Goal: Task Accomplishment & Management: Complete application form

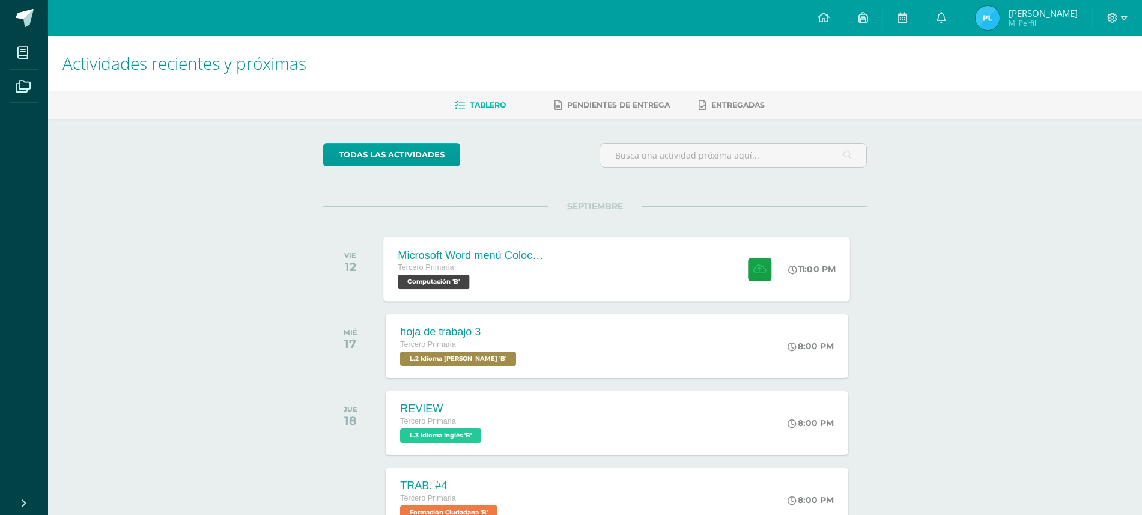
click at [619, 287] on div "Microsoft Word menú Colocación de márgenes Tercero Primaria Computación 'B' 11:…" at bounding box center [617, 269] width 467 height 64
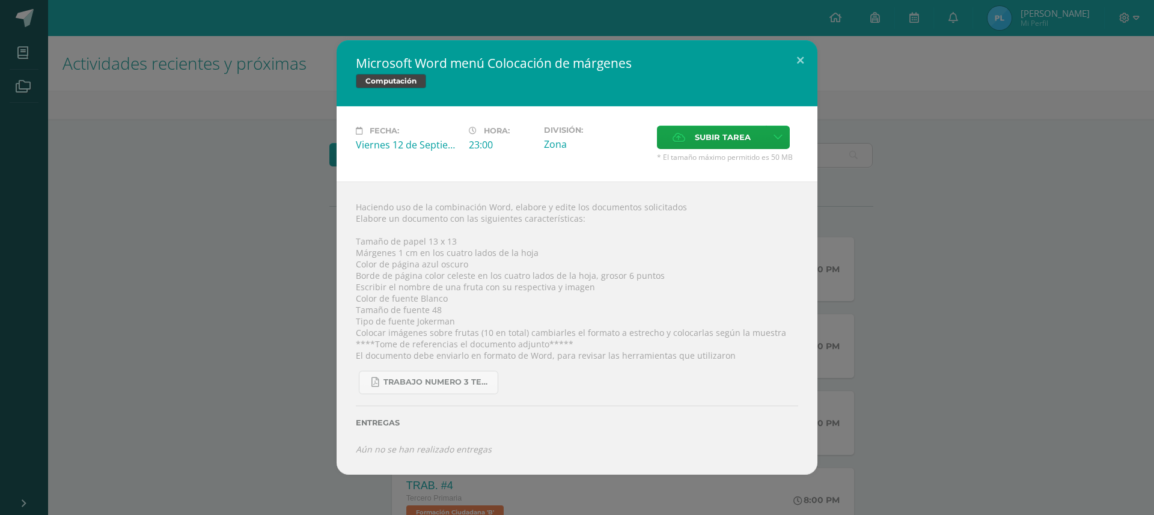
click at [813, 81] on div "Microsoft Word menú Colocación de márgenes Computación" at bounding box center [577, 73] width 481 height 66
click at [781, 53] on div "Microsoft Word menú Colocación de márgenes Computación" at bounding box center [577, 73] width 481 height 66
click at [797, 55] on button at bounding box center [800, 60] width 34 height 41
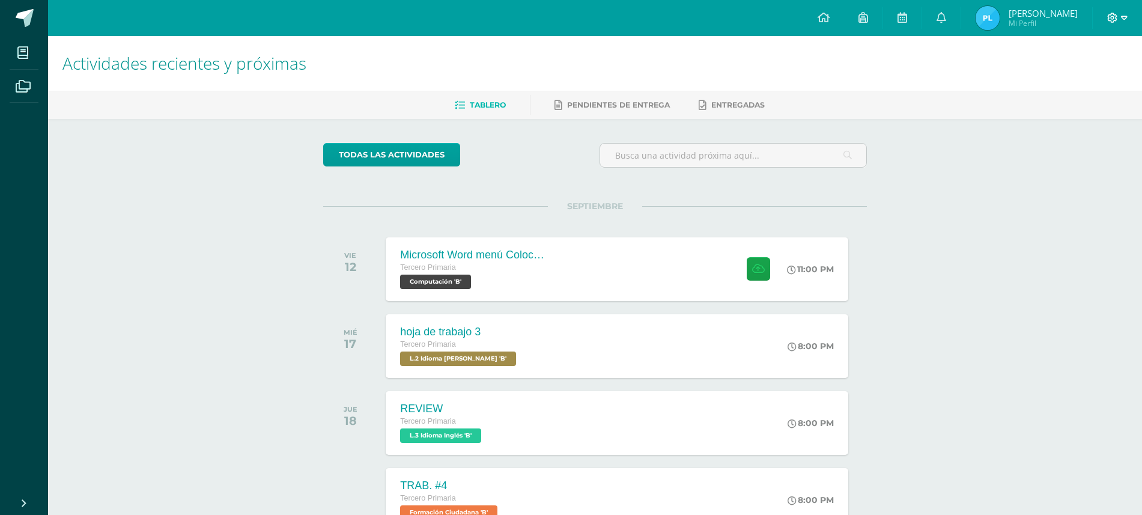
click at [1112, 11] on span at bounding box center [1118, 17] width 20 height 13
click at [1107, 86] on span "Cerrar sesión" at bounding box center [1087, 81] width 54 height 11
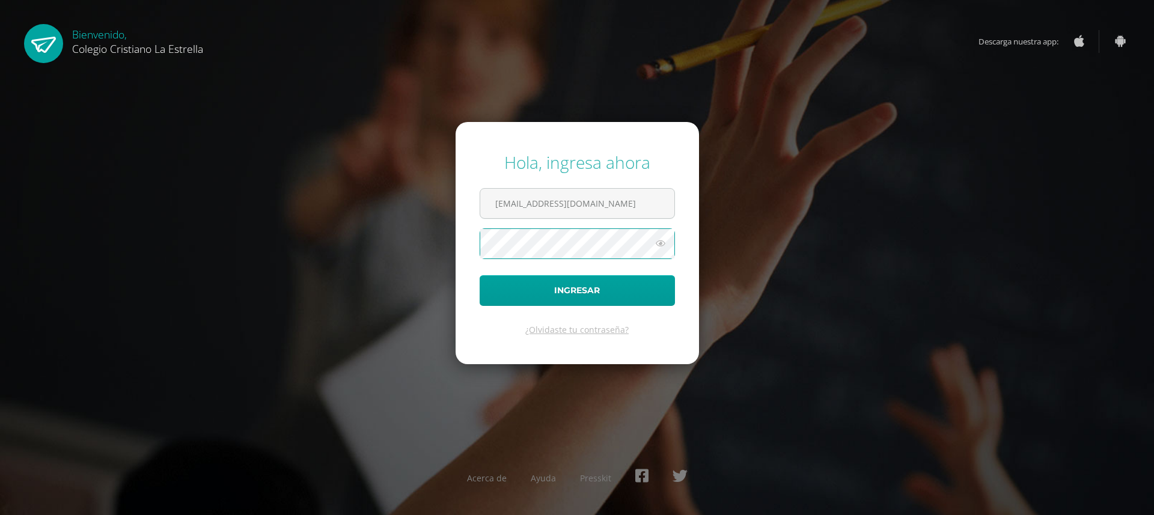
type input "824@laestrella.edu.gt"
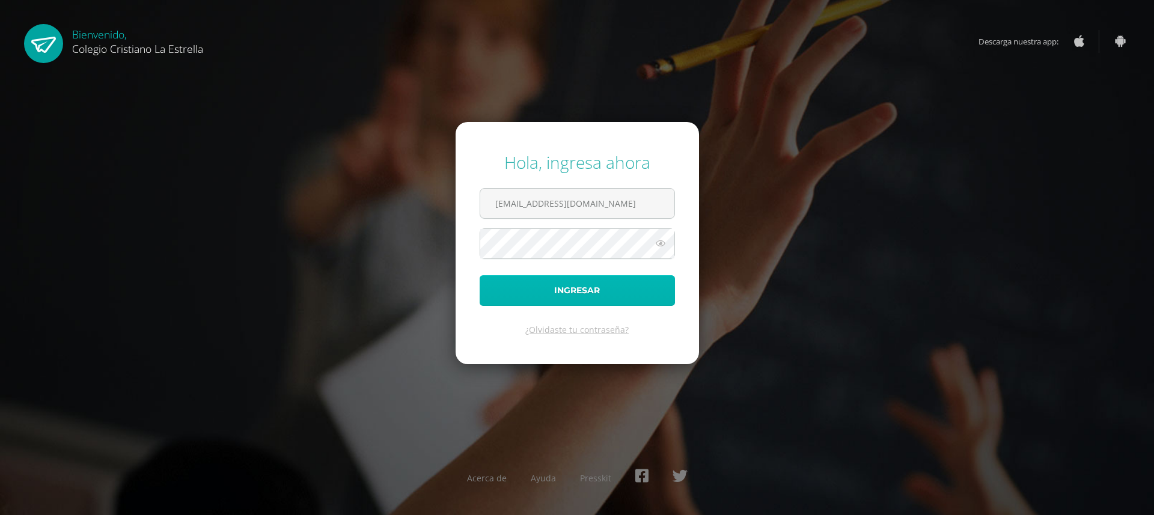
click at [585, 293] on button "Ingresar" at bounding box center [577, 290] width 195 height 31
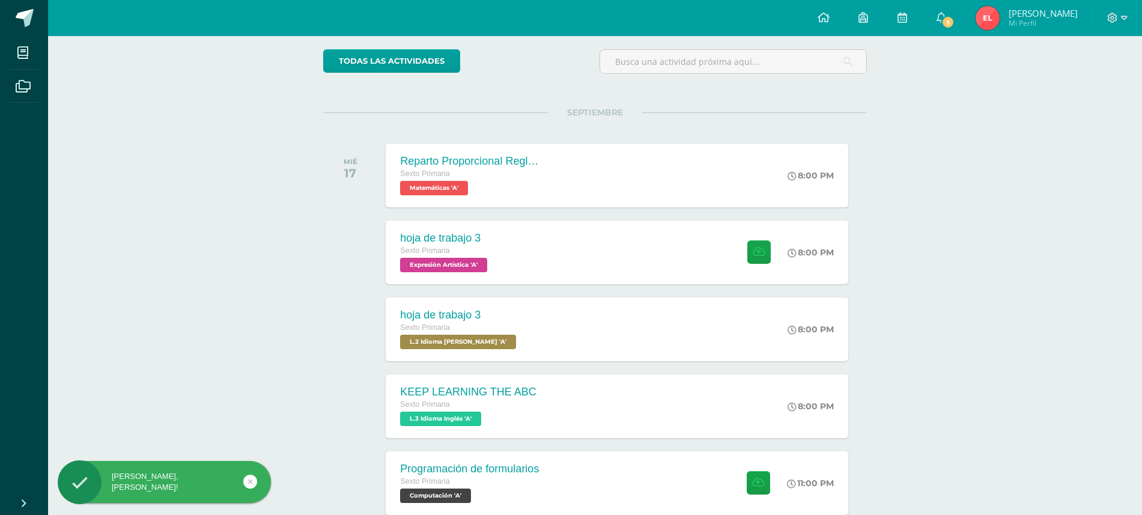
scroll to position [225, 0]
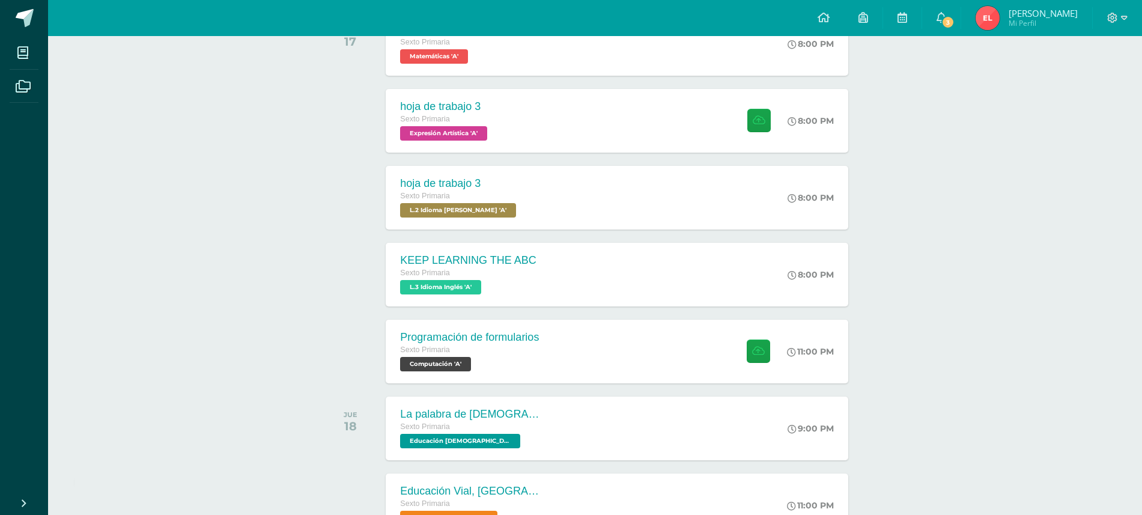
drag, startPoint x: 876, startPoint y: 12, endPoint x: 684, endPoint y: 544, distance: 565.6
click at [684, 514] on html "Hola Esteban Isaac, bienvenido a Edoo! Mis cursos Archivos Cerrar panel Ciencia…" at bounding box center [571, 267] width 1142 height 985
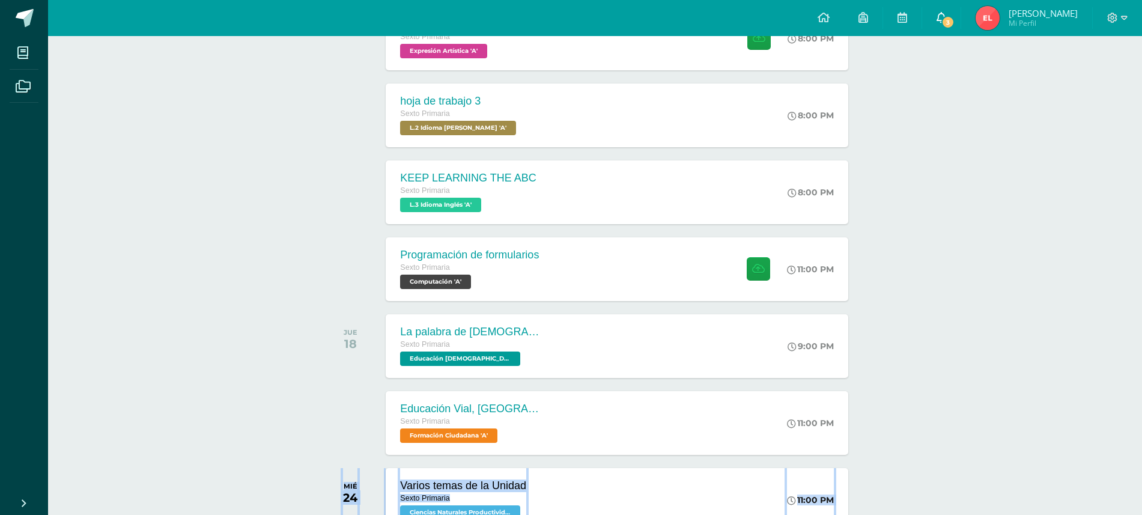
click at [961, 15] on link "3" at bounding box center [941, 18] width 38 height 36
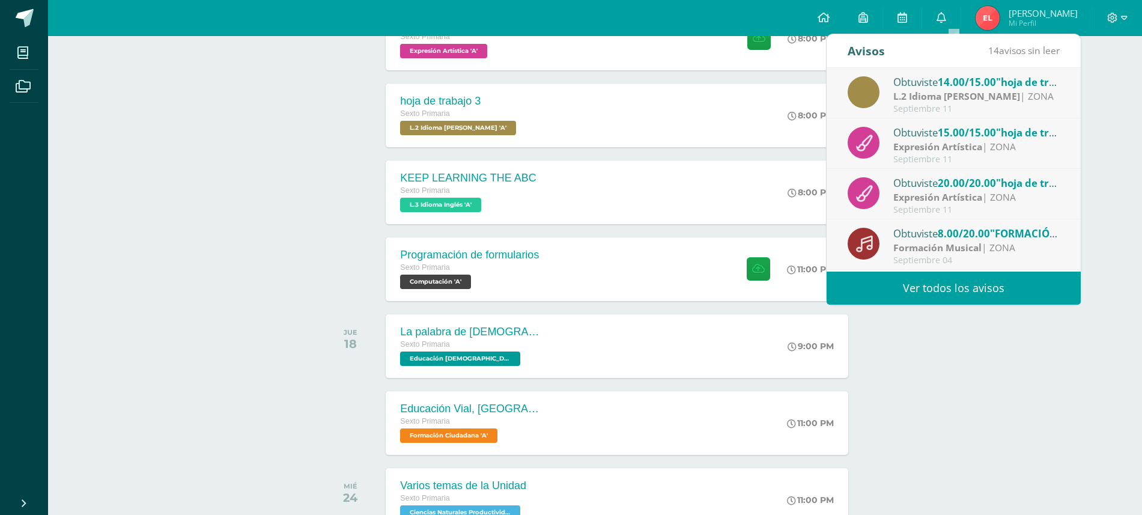
click at [957, 96] on strong "L.2 Idioma [PERSON_NAME]" at bounding box center [957, 96] width 127 height 13
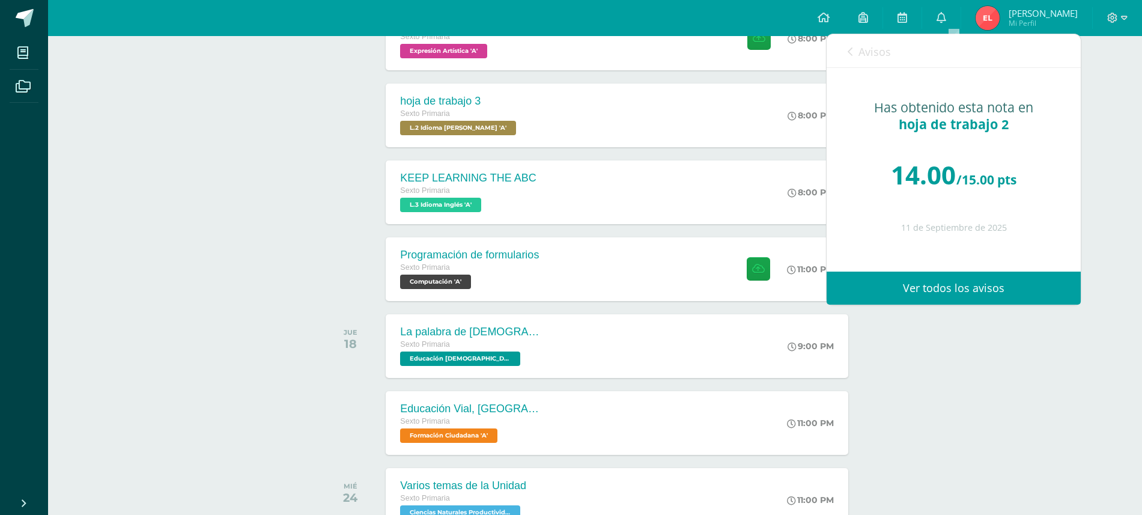
click at [855, 52] on link "Avisos" at bounding box center [869, 51] width 43 height 34
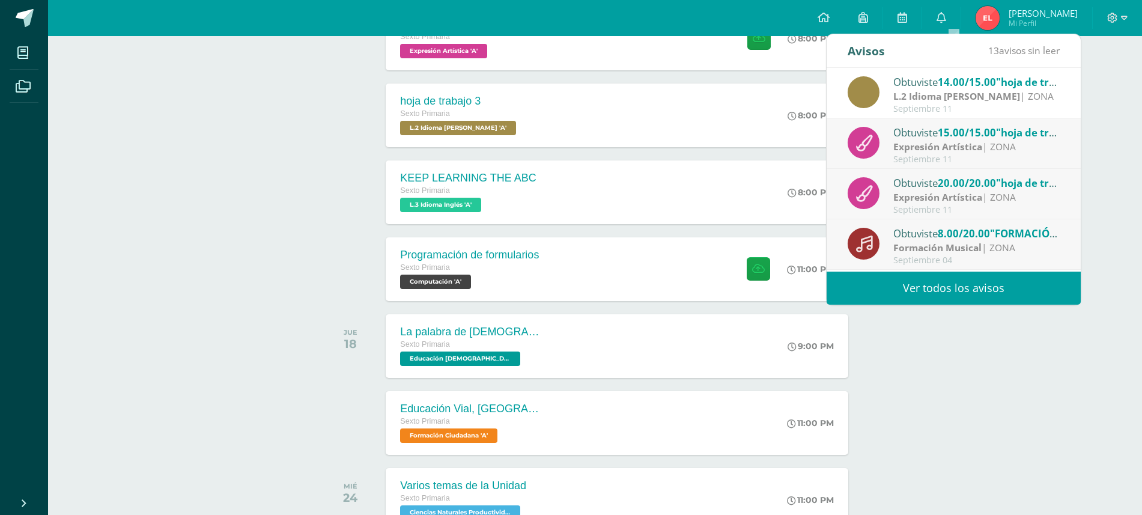
click at [900, 141] on strong "Expresión Artística" at bounding box center [938, 146] width 89 height 13
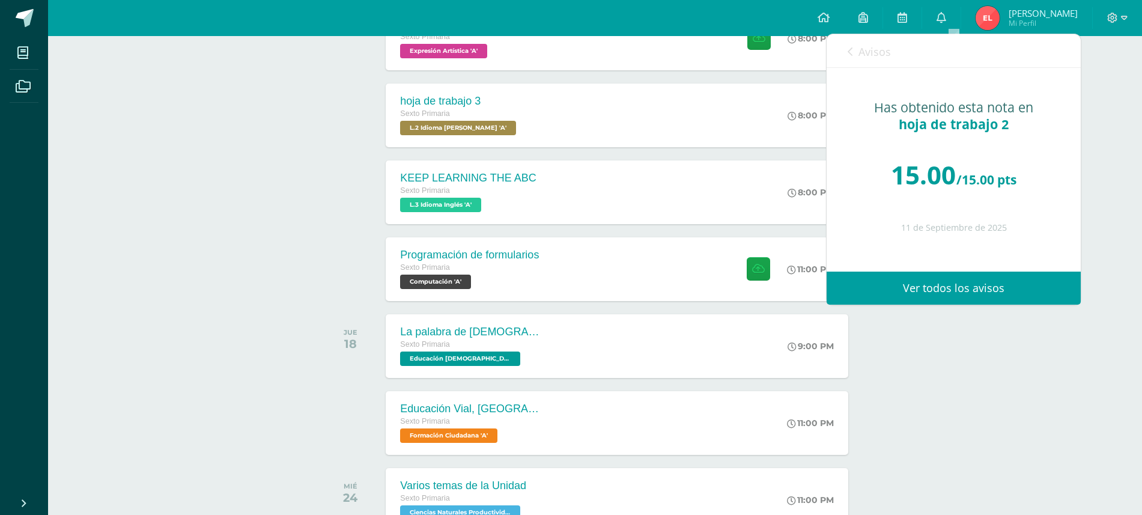
click at [853, 46] on link "Avisos" at bounding box center [869, 51] width 43 height 34
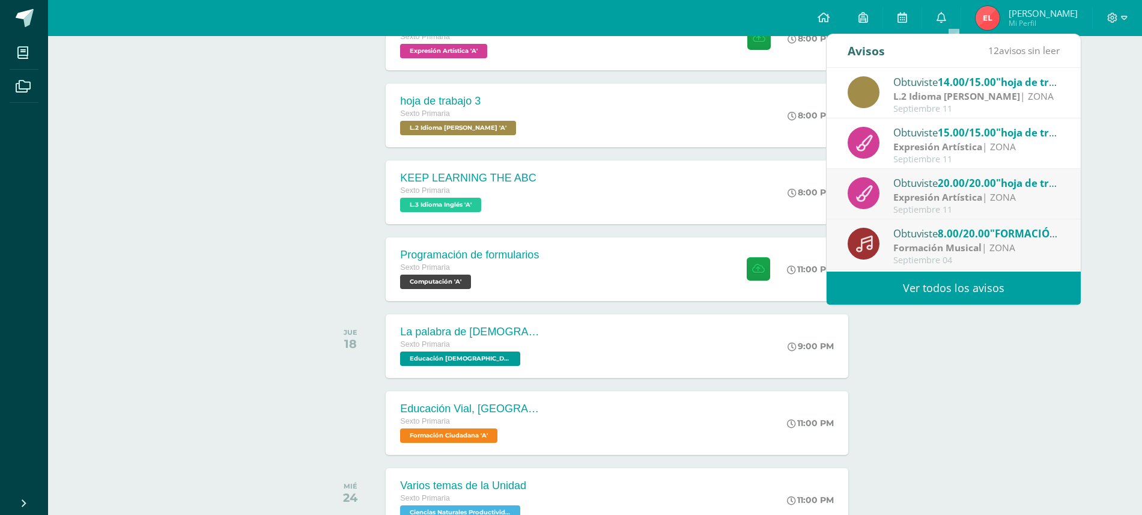
click at [965, 183] on span "20.00/20.00" at bounding box center [967, 183] width 58 height 14
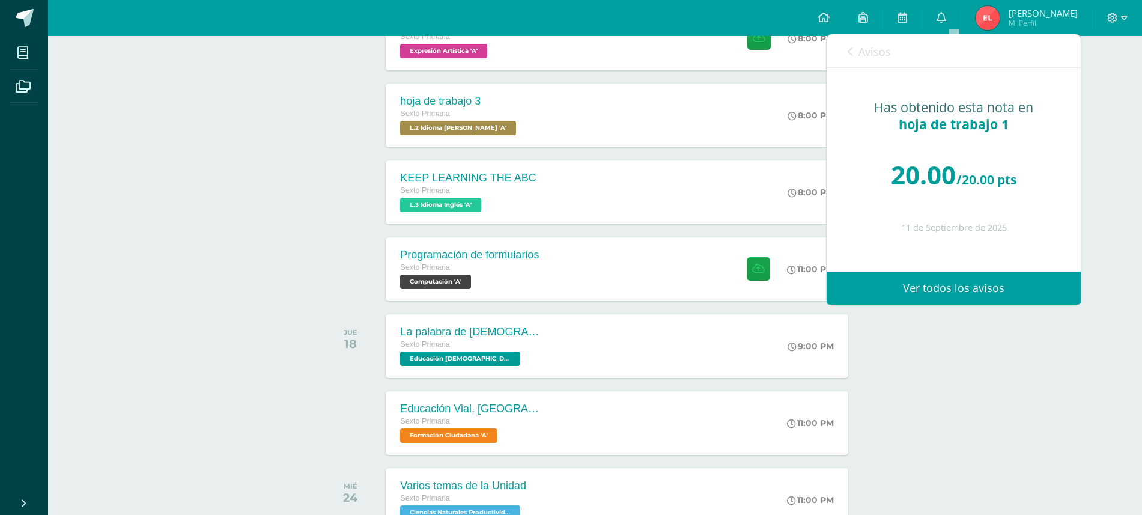
click at [852, 56] on icon at bounding box center [850, 52] width 5 height 10
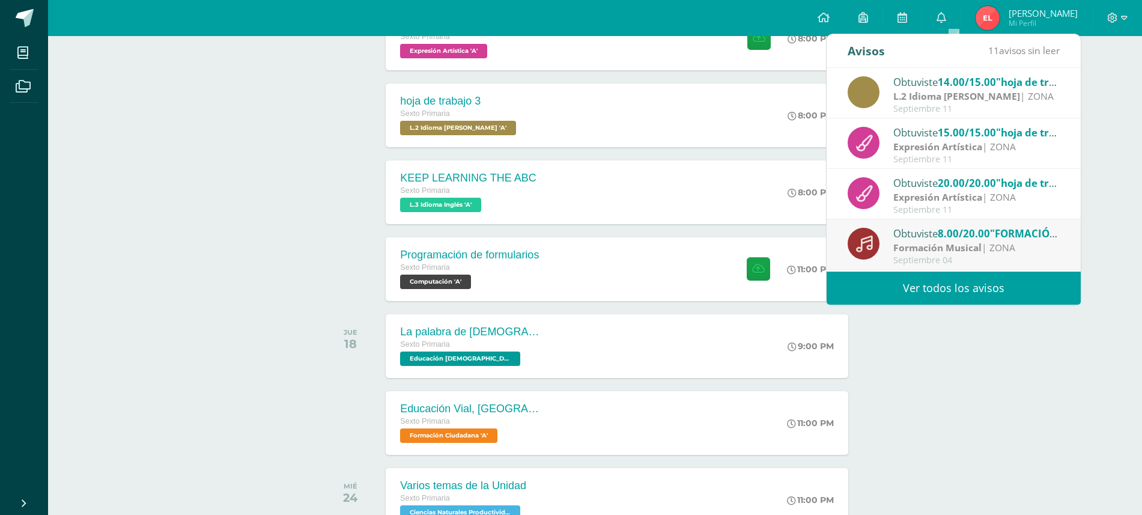
click at [915, 154] on div "Septiembre 11" at bounding box center [977, 159] width 167 height 10
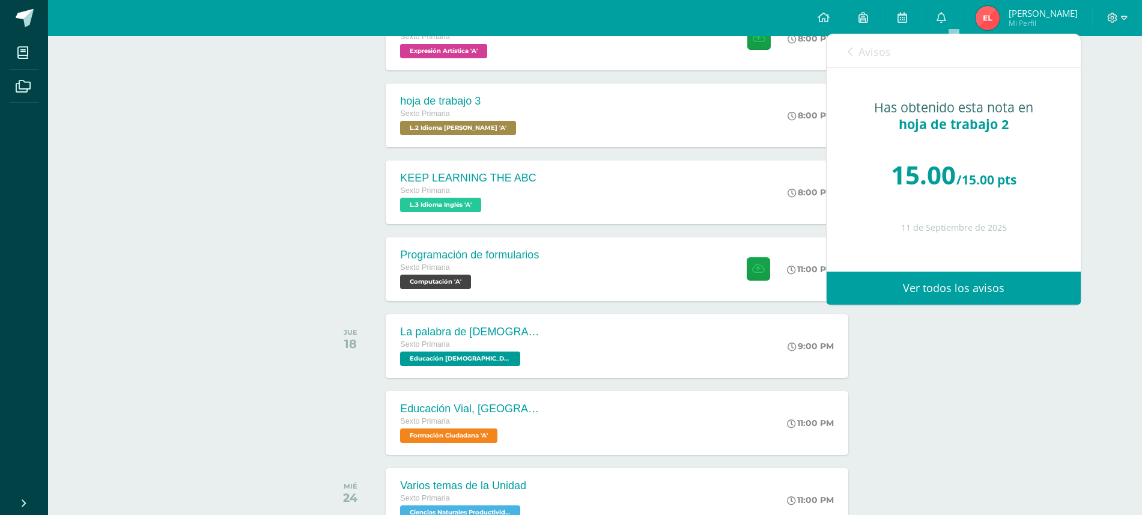
click at [850, 54] on icon at bounding box center [850, 52] width 5 height 10
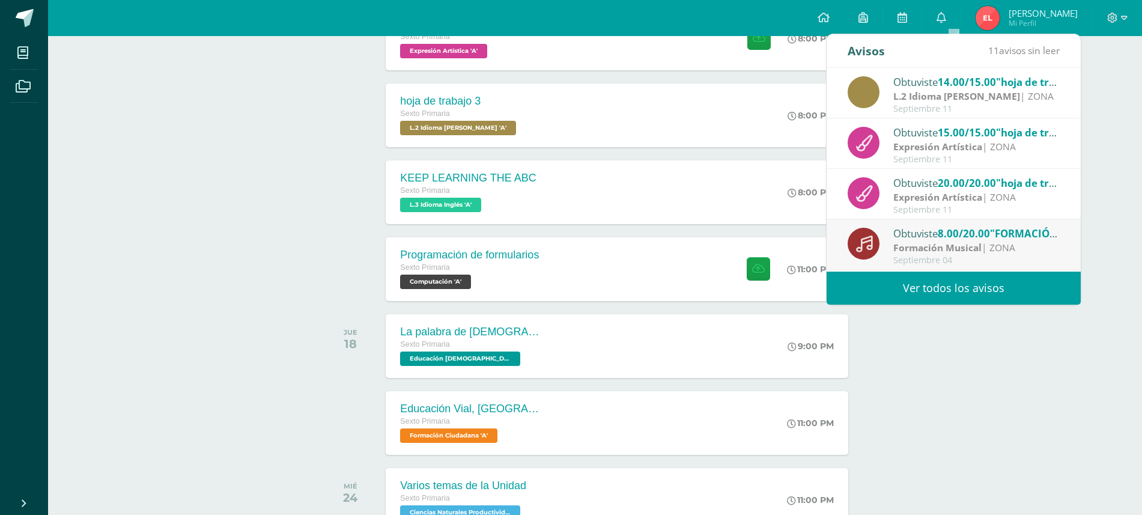
click at [989, 203] on div "Expresión Artística | ZONA" at bounding box center [977, 198] width 167 height 14
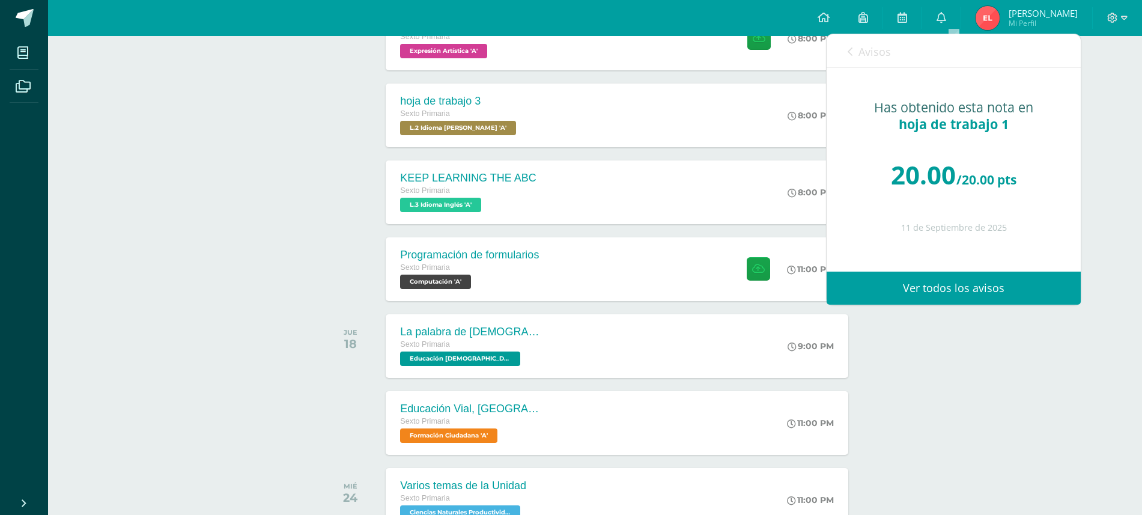
click at [849, 52] on icon at bounding box center [850, 52] width 5 height 10
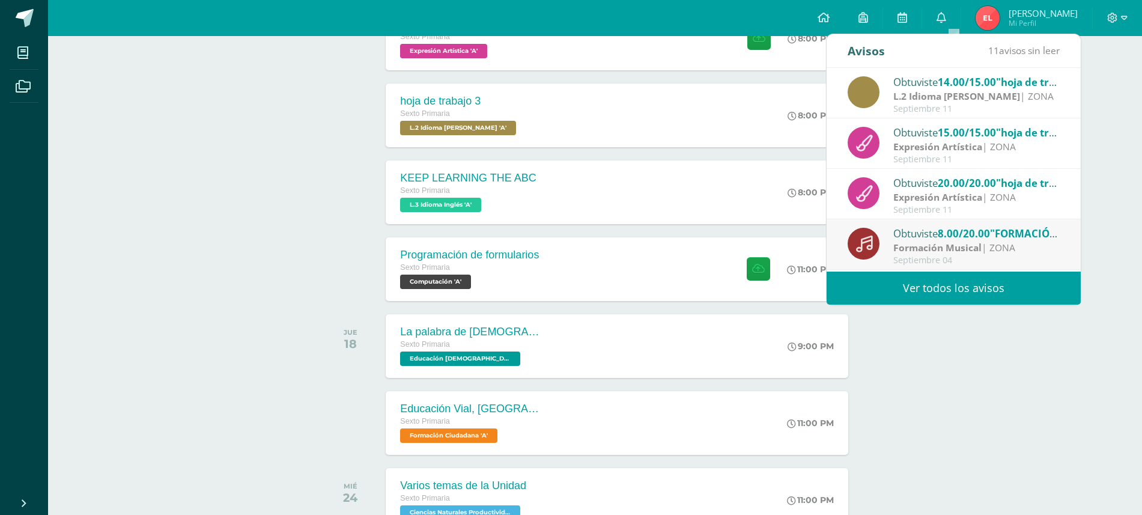
click at [965, 185] on span "20.00/20.00" at bounding box center [967, 183] width 58 height 14
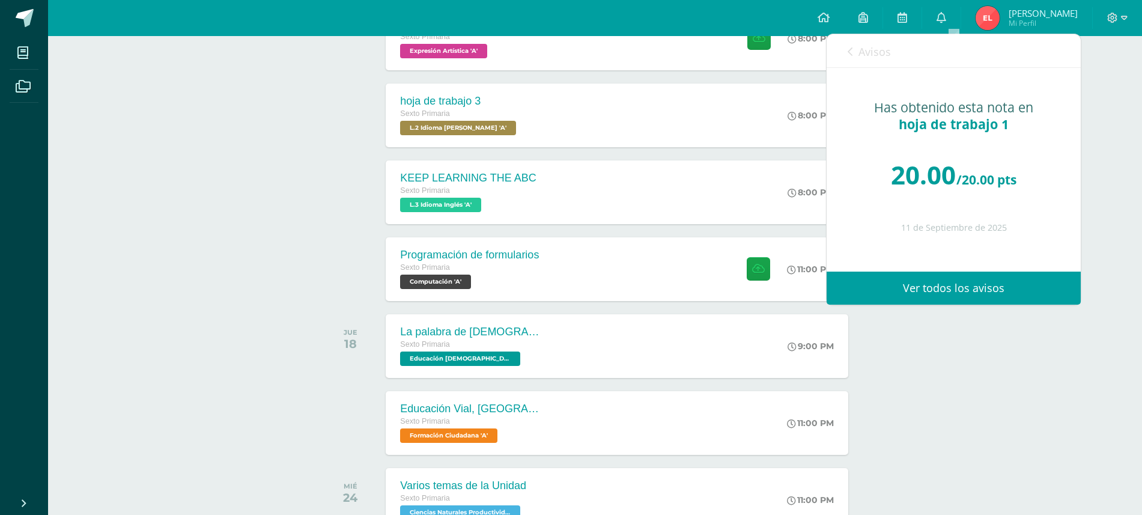
click at [852, 47] on icon at bounding box center [850, 52] width 5 height 10
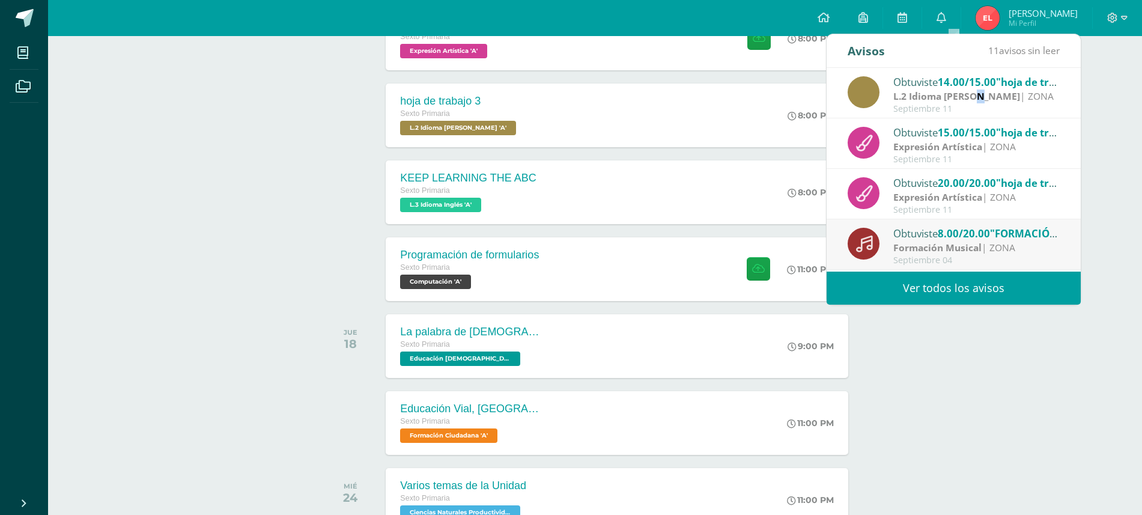
drag, startPoint x: 983, startPoint y: 93, endPoint x: 975, endPoint y: 92, distance: 8.4
click at [975, 92] on strong "L.2 Idioma [PERSON_NAME]" at bounding box center [957, 96] width 127 height 13
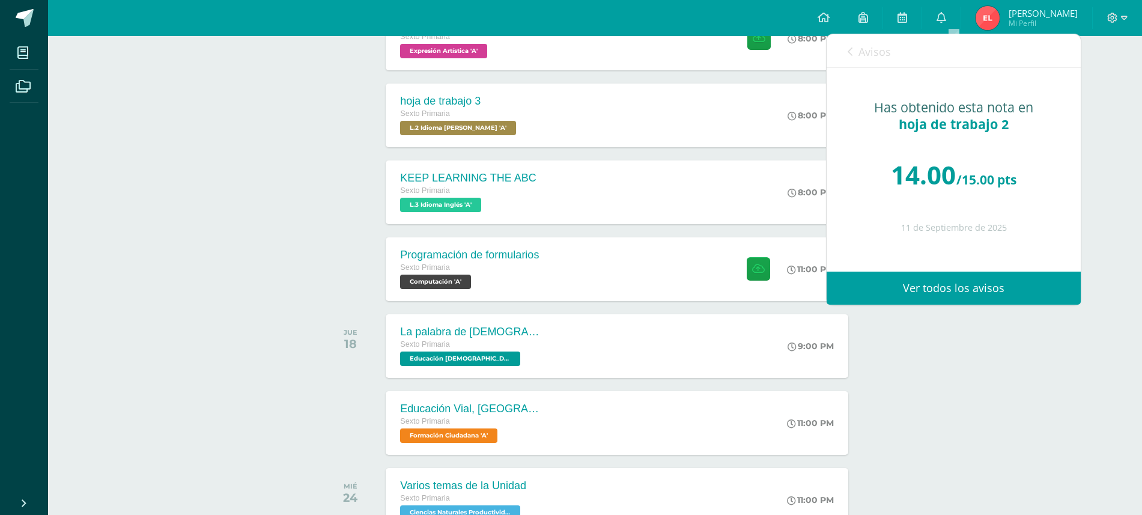
click at [851, 50] on icon at bounding box center [850, 52] width 5 height 10
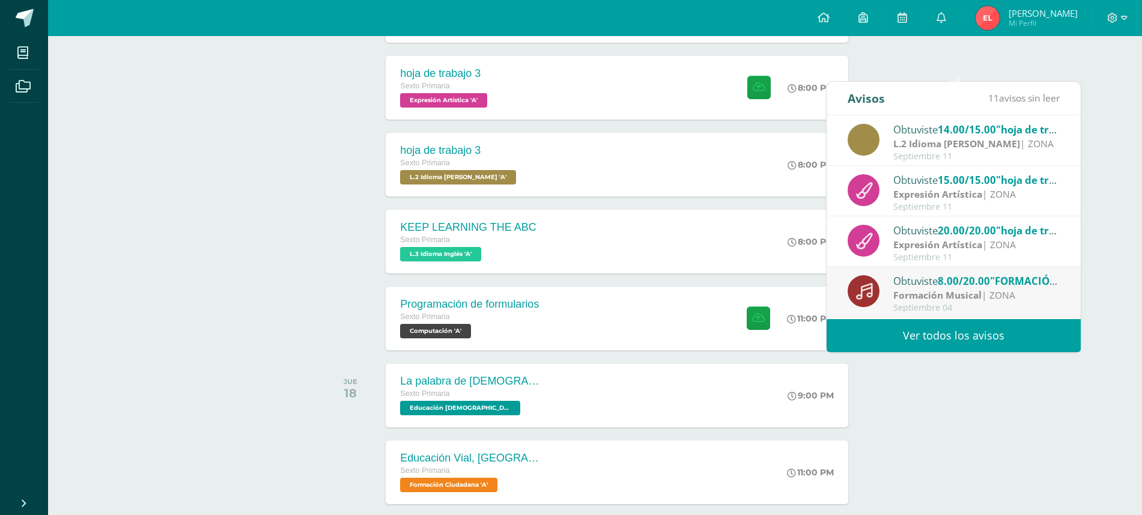
scroll to position [233, 0]
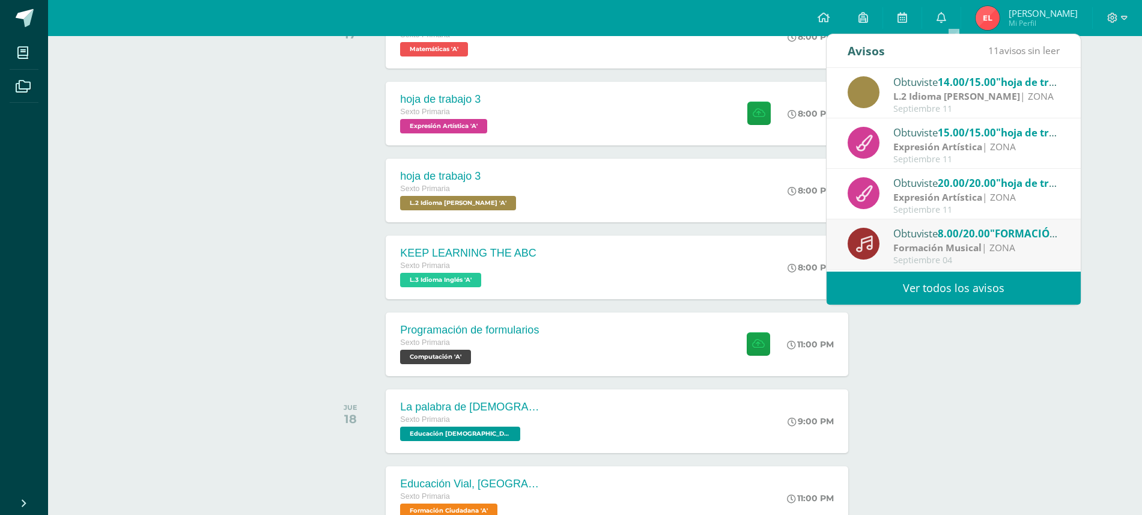
drag, startPoint x: 276, startPoint y: 142, endPoint x: 269, endPoint y: 142, distance: 7.2
click at [275, 142] on div "Actividades recientes y próximas Tablero Pendientes de entrega Entregadas todas…" at bounding box center [595, 277] width 1094 height 949
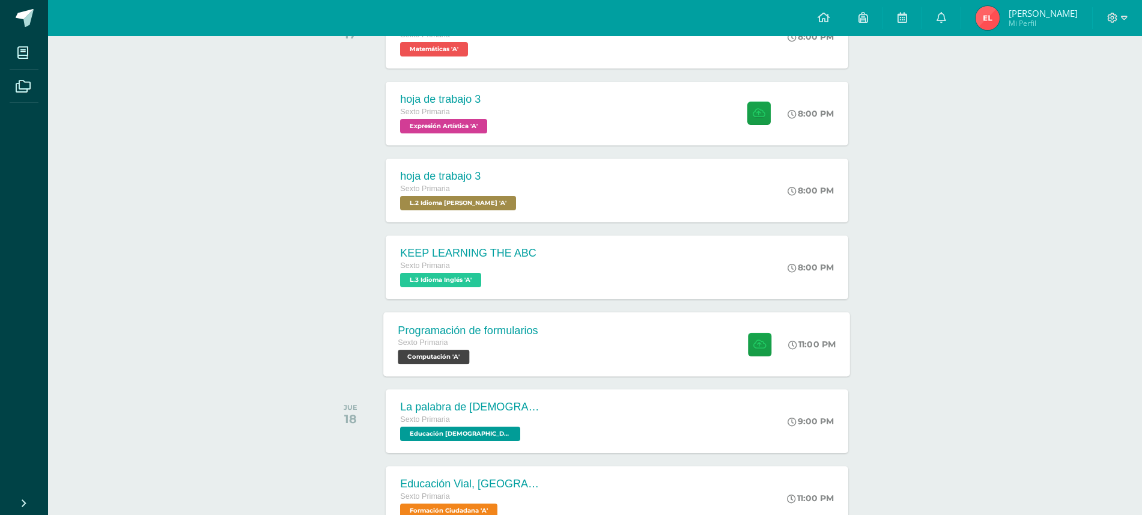
click at [510, 347] on div "Sexto Primaria" at bounding box center [468, 343] width 140 height 13
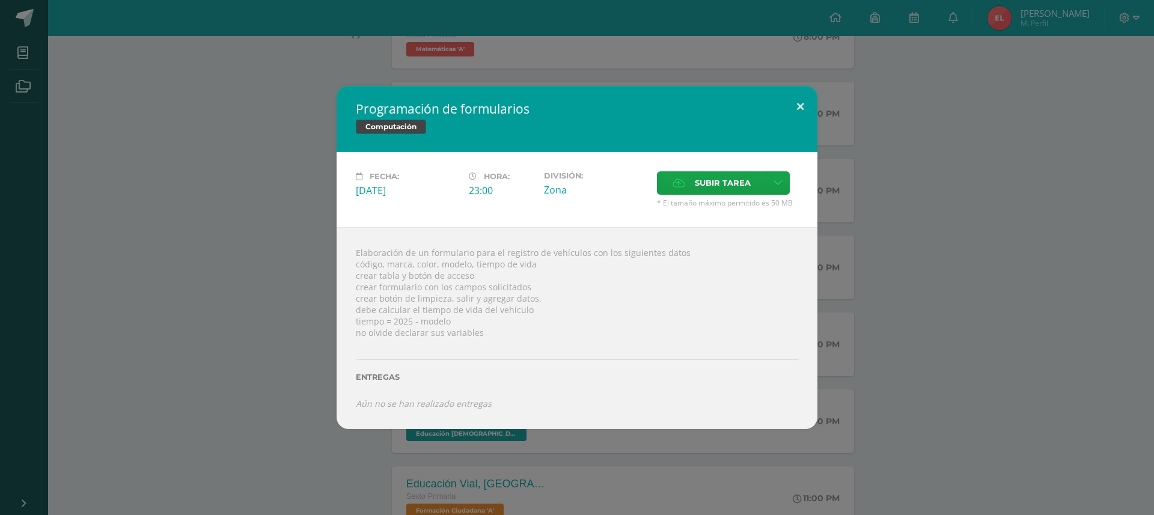
click at [793, 97] on button at bounding box center [800, 106] width 34 height 41
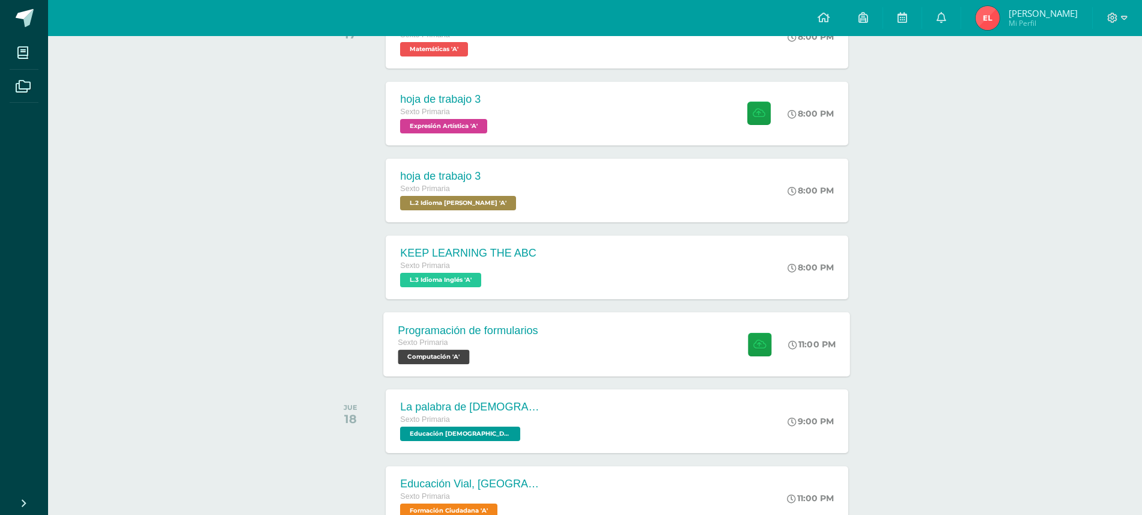
click at [665, 337] on div "Programación de formularios Sexto Primaria Computación 'A' 11:00 PM Programació…" at bounding box center [617, 344] width 467 height 64
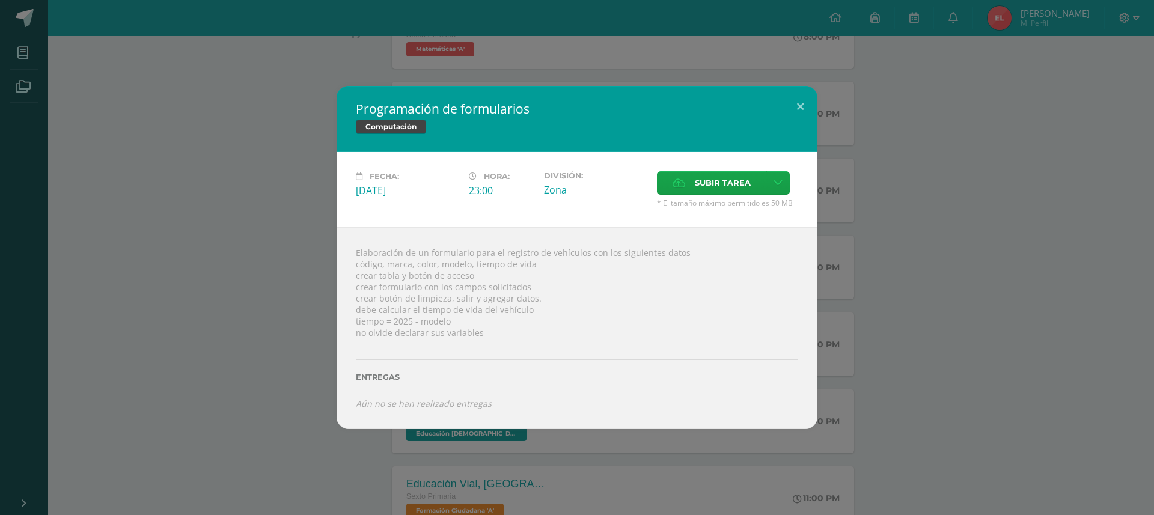
click at [1019, 89] on div "Programación de formularios Computación Fecha: Miércoles 17 de Septiembre Hora:…" at bounding box center [577, 257] width 1144 height 343
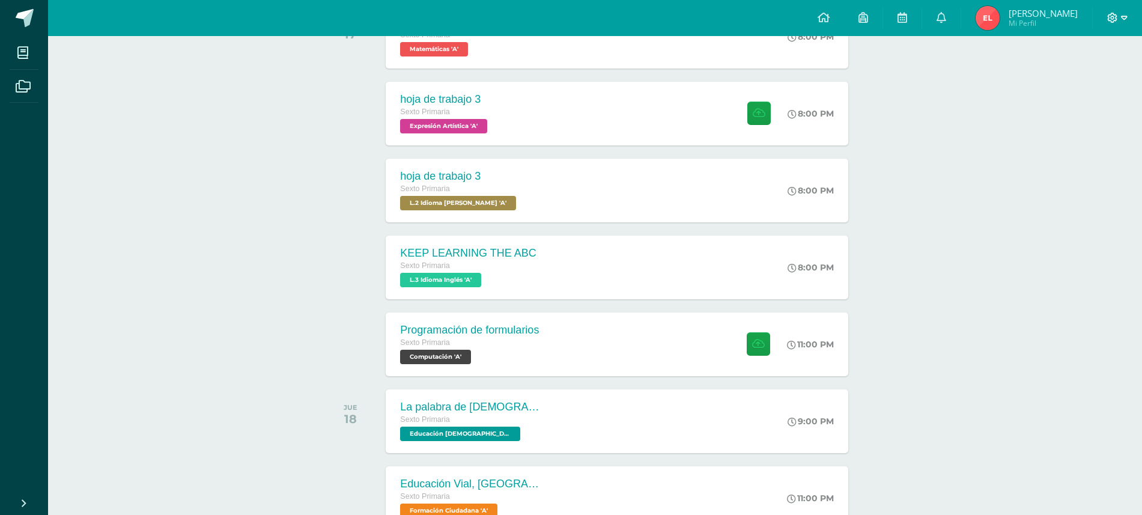
click at [1121, 17] on icon at bounding box center [1124, 18] width 7 height 4
click at [1063, 86] on span "Cerrar sesión" at bounding box center [1087, 81] width 54 height 11
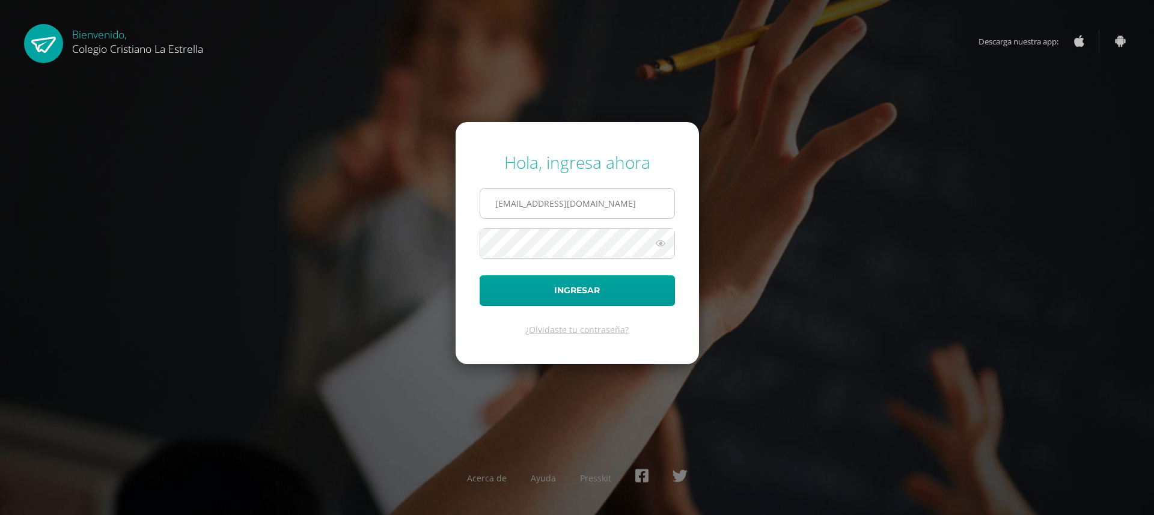
click at [520, 208] on input "824@laestrella.edu.gt" at bounding box center [577, 203] width 194 height 29
type input "809@laestrella.edu.gt"
click at [567, 285] on button "Ingresar" at bounding box center [577, 290] width 195 height 31
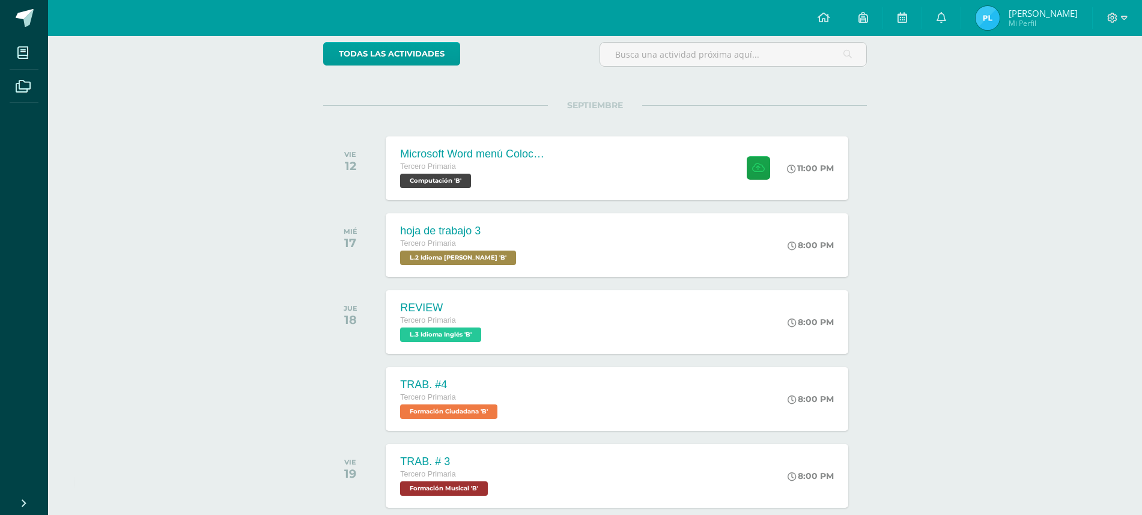
scroll to position [75, 0]
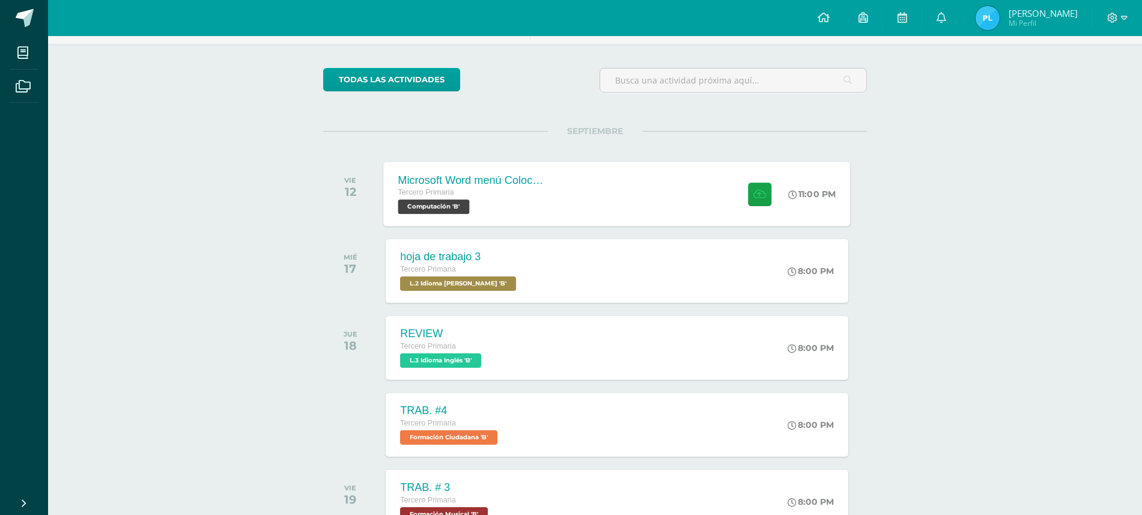
click at [544, 200] on div "Microsoft Word menú Colocación de márgenes Tercero Primaria Computación 'B'" at bounding box center [471, 194] width 175 height 64
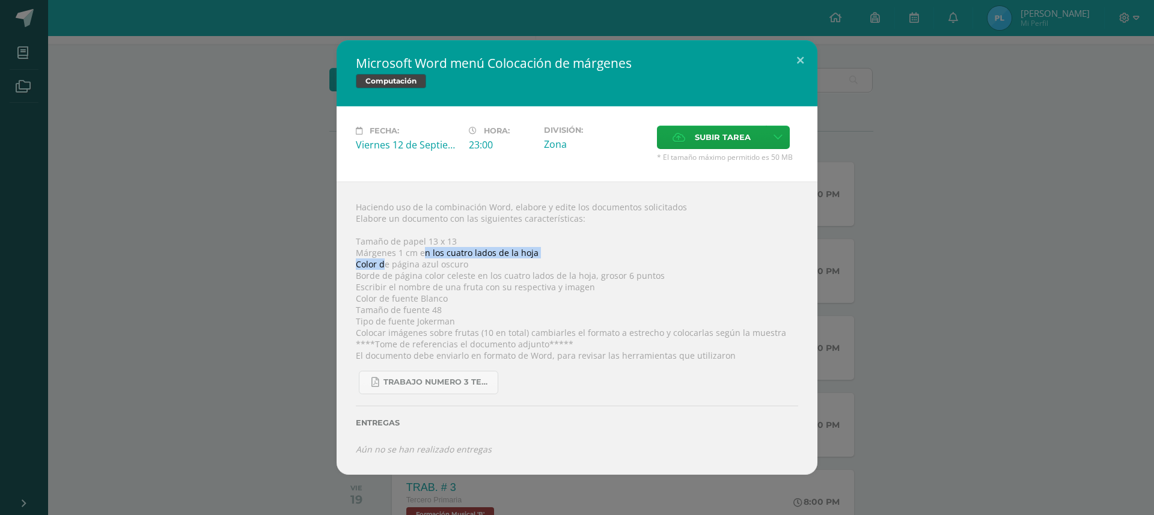
drag, startPoint x: 385, startPoint y: 258, endPoint x: 421, endPoint y: 249, distance: 37.3
click at [421, 249] on div "Haciendo uso de la combinación Word, elabore y edite los documentos solicitados…" at bounding box center [577, 327] width 481 height 293
drag, startPoint x: 457, startPoint y: 100, endPoint x: 449, endPoint y: 163, distance: 64.2
click at [456, 100] on div "Microsoft Word menú Colocación de márgenes Computación" at bounding box center [577, 73] width 481 height 66
click at [397, 258] on div "Haciendo uso de la combinación Word, elabore y edite los documentos solicitados…" at bounding box center [577, 327] width 481 height 293
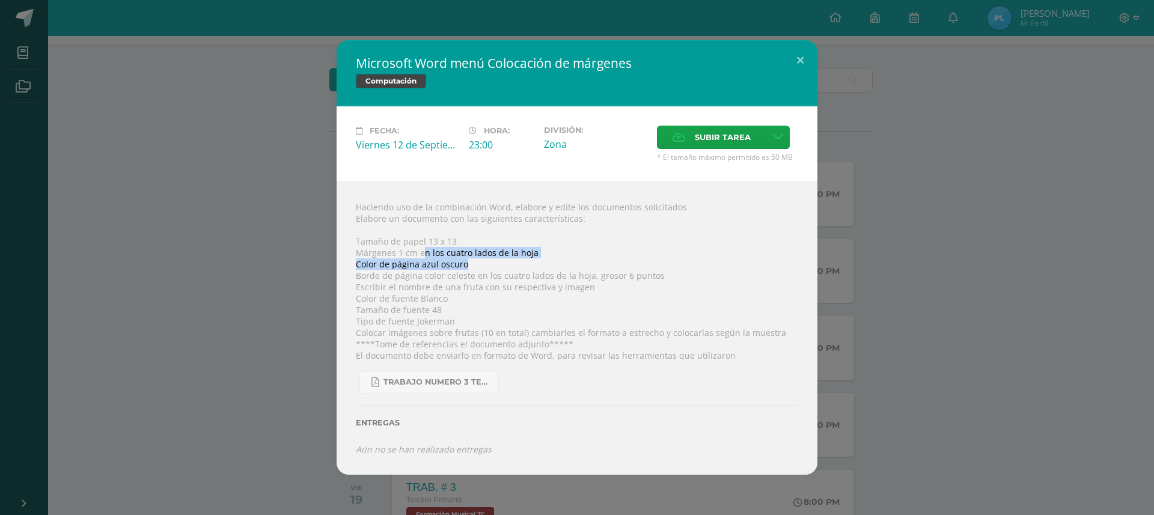
drag, startPoint x: 422, startPoint y: 253, endPoint x: 535, endPoint y: 260, distance: 113.2
click at [535, 260] on div "Haciendo uso de la combinación Word, elabore y edite los documentos solicitados…" at bounding box center [577, 327] width 481 height 293
click at [501, 263] on div "Haciendo uso de la combinación Word, elabore y edite los documentos solicitados…" at bounding box center [577, 327] width 481 height 293
click at [383, 252] on div "Haciendo uso de la combinación Word, elabore y edite los documentos solicitados…" at bounding box center [577, 327] width 481 height 293
drag, startPoint x: 357, startPoint y: 275, endPoint x: 427, endPoint y: 277, distance: 69.8
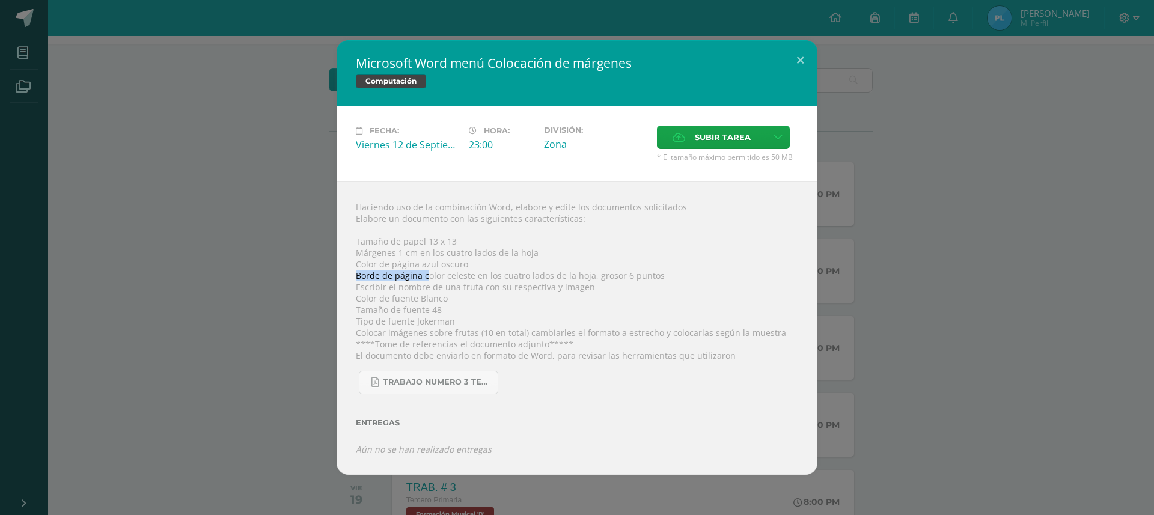
click at [427, 277] on div "Haciendo uso de la combinación Word, elabore y edite los documentos solicitados…" at bounding box center [577, 327] width 481 height 293
click at [397, 268] on div "Haciendo uso de la combinación Word, elabore y edite los documentos solicitados…" at bounding box center [577, 327] width 481 height 293
click at [397, 267] on div "Haciendo uso de la combinación Word, elabore y edite los documentos solicitados…" at bounding box center [577, 327] width 481 height 293
click at [407, 282] on div "Haciendo uso de la combinación Word, elabore y edite los documentos solicitados…" at bounding box center [577, 327] width 481 height 293
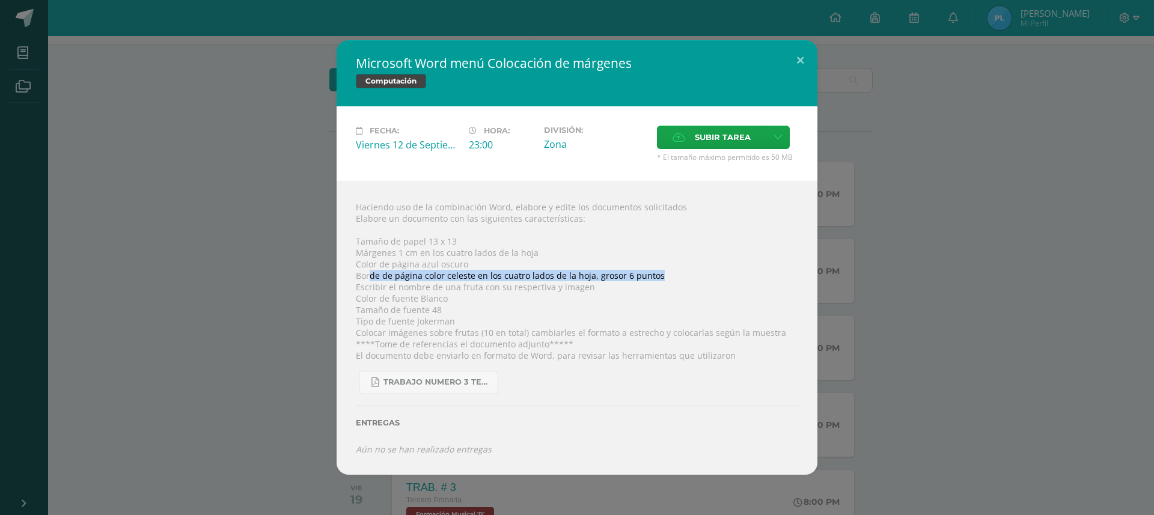
drag, startPoint x: 372, startPoint y: 279, endPoint x: 654, endPoint y: 279, distance: 281.9
click at [654, 279] on div "Haciendo uso de la combinación Word, elabore y edite los documentos solicitados…" at bounding box center [577, 327] width 481 height 293
click at [389, 303] on div "Haciendo uso de la combinación Word, elabore y edite los documentos solicitados…" at bounding box center [577, 327] width 481 height 293
click at [399, 289] on div "Haciendo uso de la combinación Word, elabore y edite los documentos solicitados…" at bounding box center [577, 327] width 481 height 293
drag, startPoint x: 390, startPoint y: 288, endPoint x: 588, endPoint y: 288, distance: 198.3
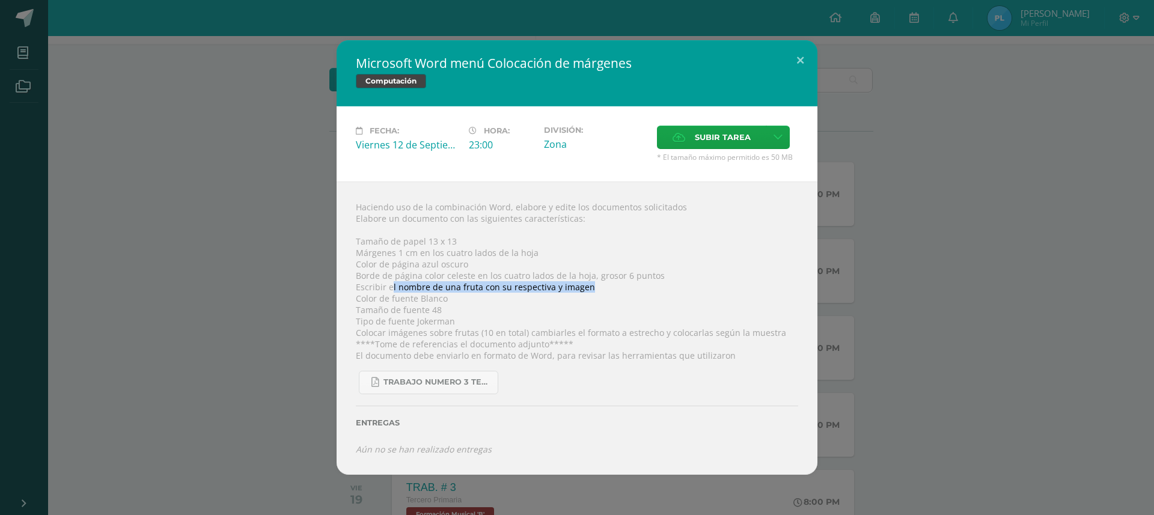
click at [588, 288] on div "Haciendo uso de la combinación Word, elabore y edite los documentos solicitados…" at bounding box center [577, 327] width 481 height 293
click at [398, 308] on div "Haciendo uso de la combinación Word, elabore y edite los documentos solicitados…" at bounding box center [577, 327] width 481 height 293
drag, startPoint x: 363, startPoint y: 297, endPoint x: 447, endPoint y: 294, distance: 83.6
click at [447, 294] on div "Haciendo uso de la combinación Word, elabore y edite los documentos solicitados…" at bounding box center [577, 327] width 481 height 293
click at [423, 306] on div "Haciendo uso de la combinación Word, elabore y edite los documentos solicitados…" at bounding box center [577, 327] width 481 height 293
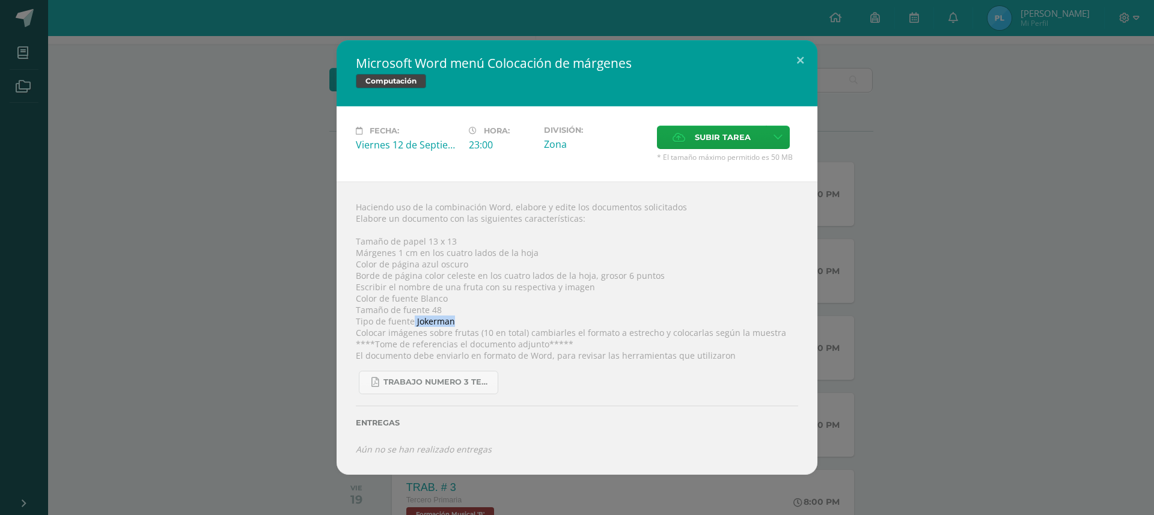
drag, startPoint x: 412, startPoint y: 322, endPoint x: 451, endPoint y: 318, distance: 39.8
click at [451, 318] on div "Haciendo uso de la combinación Word, elabore y edite los documentos solicitados…" at bounding box center [577, 327] width 481 height 293
copy div "Jokerman"
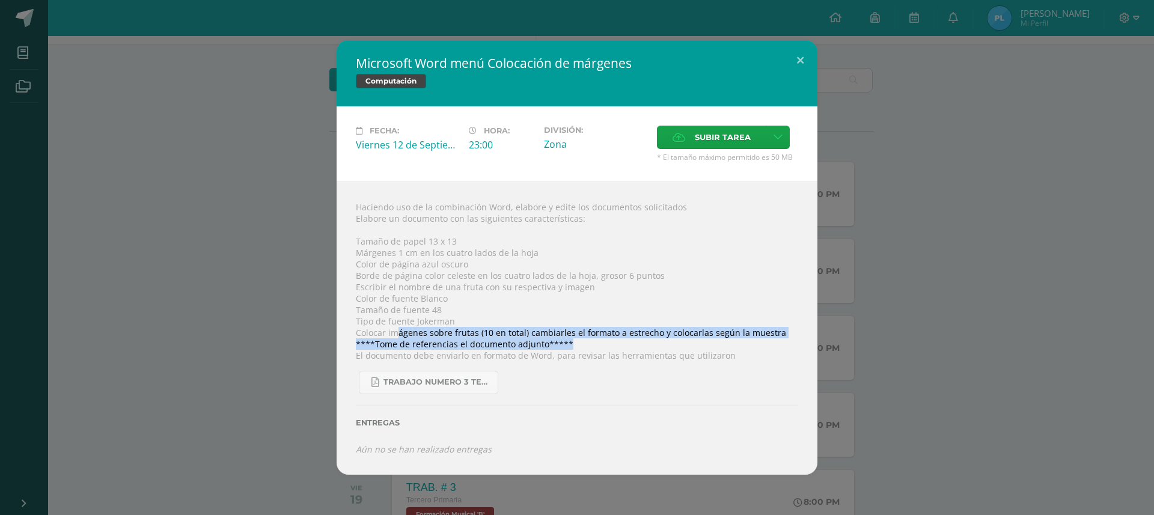
drag, startPoint x: 397, startPoint y: 334, endPoint x: 740, endPoint y: 335, distance: 343.8
click at [740, 337] on div "Haciendo uso de la combinación Word, elabore y edite los documentos solicitados…" at bounding box center [577, 327] width 481 height 293
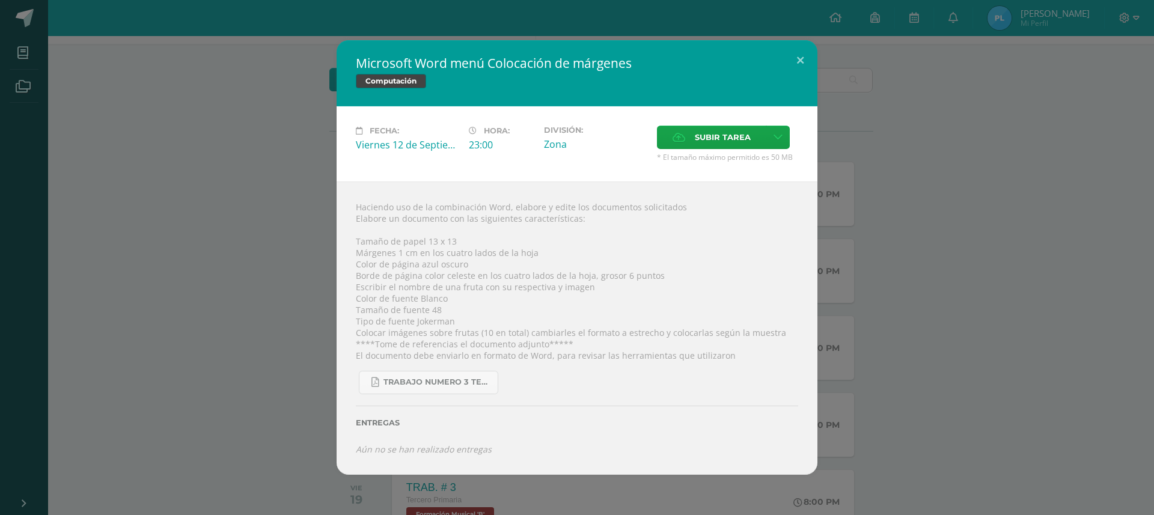
click at [380, 350] on div "Haciendo uso de la combinación Word, elabore y edite los documentos solicitados…" at bounding box center [577, 327] width 481 height 293
drag, startPoint x: 416, startPoint y: 349, endPoint x: 442, endPoint y: 349, distance: 25.2
click at [440, 348] on div "Haciendo uso de la combinación Word, elabore y edite los documentos solicitados…" at bounding box center [577, 327] width 481 height 293
click at [436, 382] on span "Trabajo numero 3 Tercero primaria.pdf" at bounding box center [437, 382] width 108 height 10
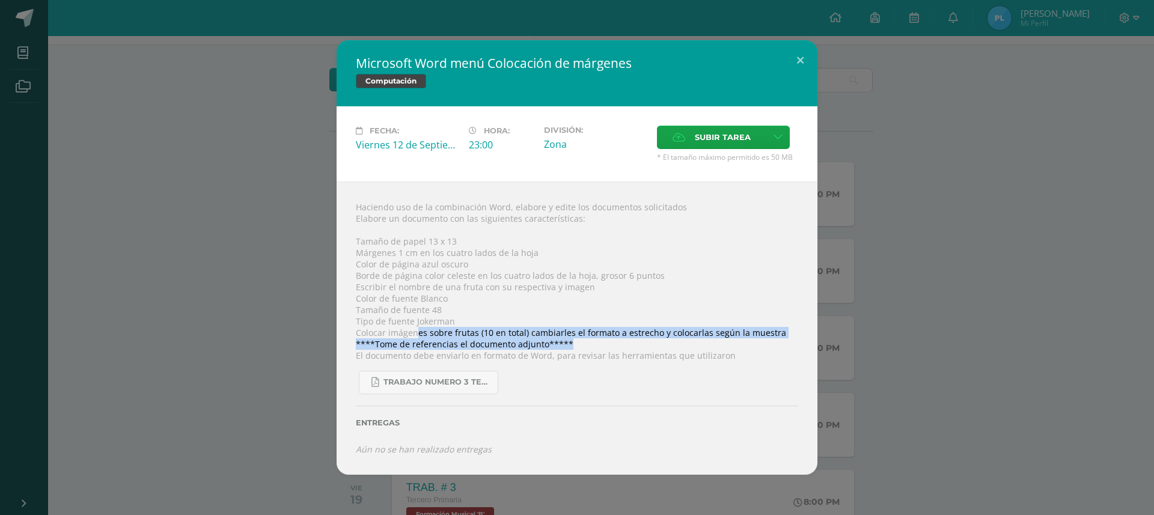
drag, startPoint x: 425, startPoint y: 334, endPoint x: 587, endPoint y: 340, distance: 162.4
click at [594, 341] on div "Haciendo uso de la combinación Word, elabore y edite los documentos solicitados…" at bounding box center [577, 327] width 481 height 293
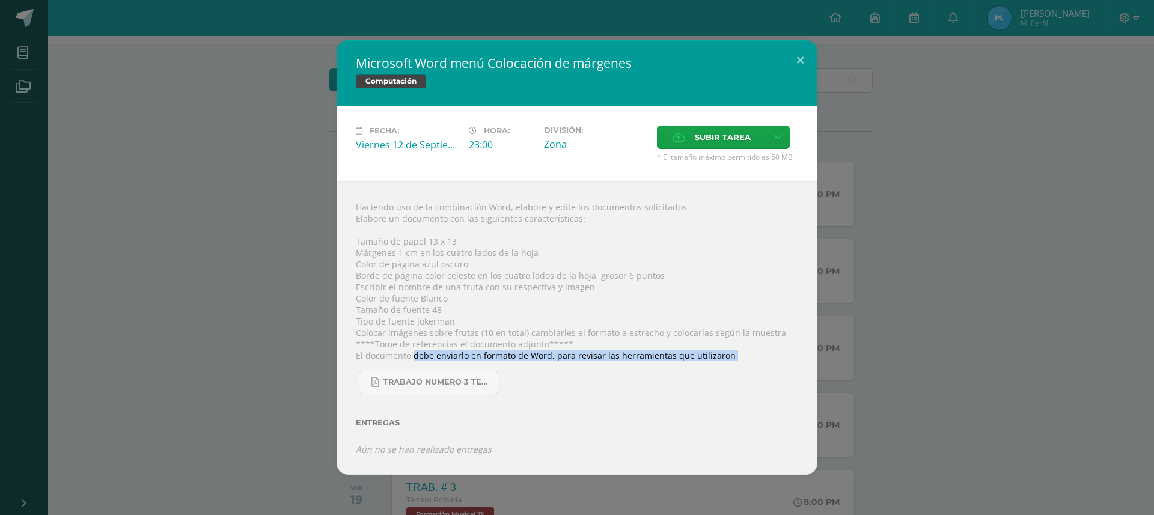
drag, startPoint x: 412, startPoint y: 355, endPoint x: 513, endPoint y: 362, distance: 101.8
click at [513, 362] on div "Haciendo uso de la combinación Word, elabore y edite los documentos solicitados…" at bounding box center [577, 327] width 481 height 293
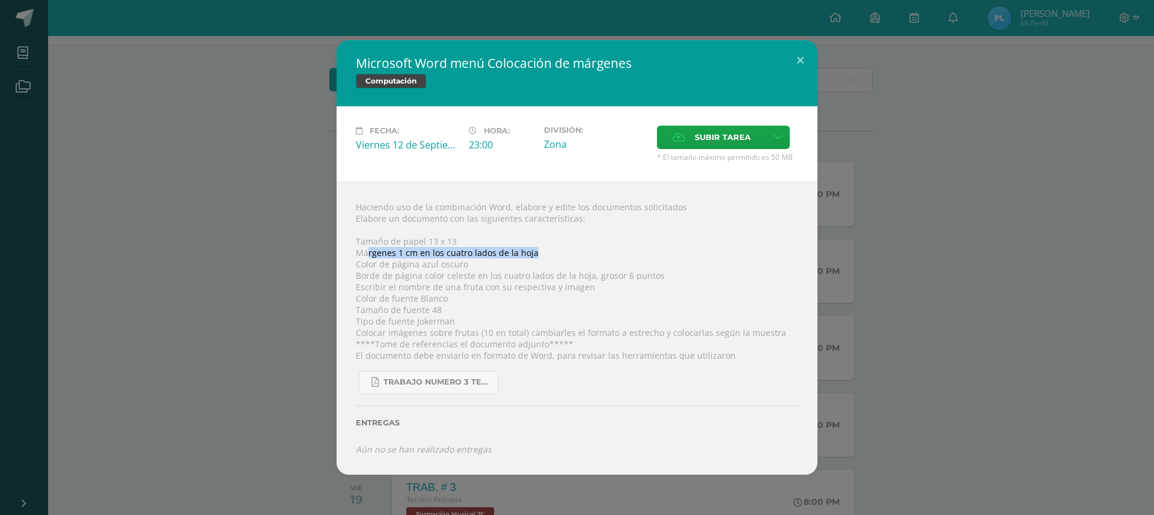
drag, startPoint x: 370, startPoint y: 249, endPoint x: 544, endPoint y: 248, distance: 174.9
click at [538, 254] on div "Haciendo uso de la combinación Word, elabore y edite los documentos solicitados…" at bounding box center [577, 327] width 481 height 293
drag, startPoint x: 373, startPoint y: 269, endPoint x: 462, endPoint y: 276, distance: 88.7
click at [462, 276] on div "Haciendo uso de la combinación Word, elabore y edite los documentos solicitados…" at bounding box center [577, 327] width 481 height 293
click at [448, 290] on div "Haciendo uso de la combinación Word, elabore y edite los documentos solicitados…" at bounding box center [577, 327] width 481 height 293
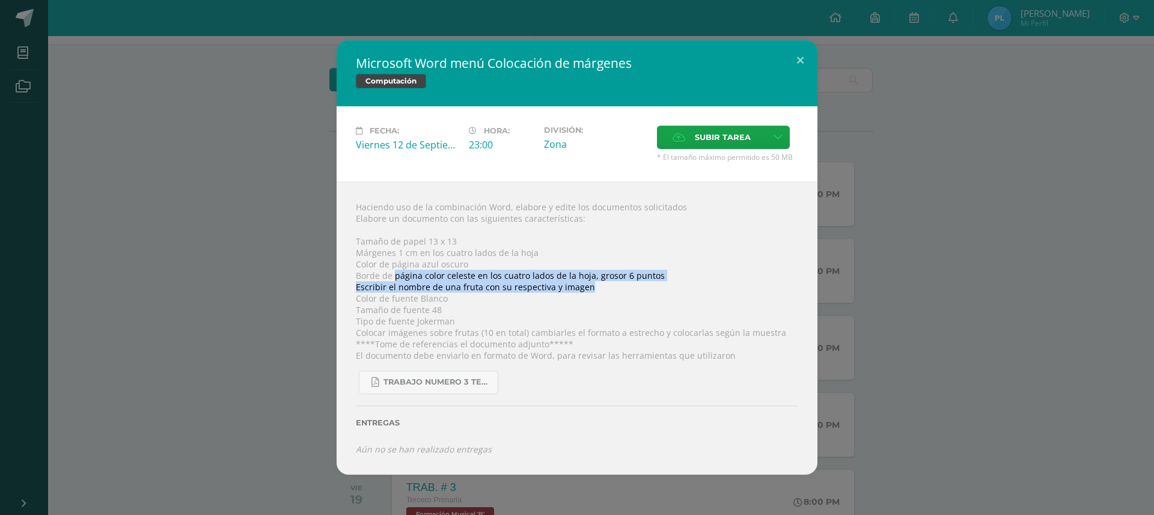
drag, startPoint x: 396, startPoint y: 270, endPoint x: 620, endPoint y: 284, distance: 224.0
click at [620, 284] on div "Haciendo uso de la combinación Word, elabore y edite los documentos solicitados…" at bounding box center [577, 327] width 481 height 293
click at [452, 271] on div "Haciendo uso de la combinación Word, elabore y edite los documentos solicitados…" at bounding box center [577, 327] width 481 height 293
drag, startPoint x: 380, startPoint y: 275, endPoint x: 412, endPoint y: 283, distance: 32.9
click at [412, 283] on div "Haciendo uso de la combinación Word, elabore y edite los documentos solicitados…" at bounding box center [577, 327] width 481 height 293
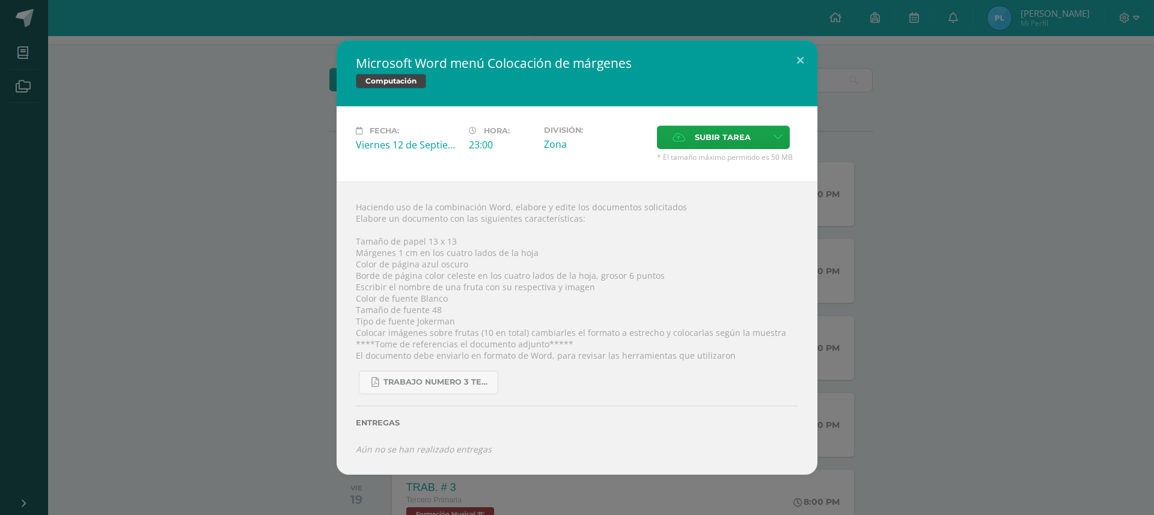
click at [418, 290] on div "Haciendo uso de la combinación Word, elabore y edite los documentos solicitados…" at bounding box center [577, 327] width 481 height 293
drag, startPoint x: 376, startPoint y: 257, endPoint x: 532, endPoint y: 252, distance: 156.3
click at [532, 252] on div "Haciendo uso de la combinación Word, elabore y edite los documentos solicitados…" at bounding box center [577, 327] width 481 height 293
drag, startPoint x: 371, startPoint y: 275, endPoint x: 552, endPoint y: 276, distance: 181.5
click at [552, 276] on div "Haciendo uso de la combinación Word, elabore y edite los documentos solicitados…" at bounding box center [577, 327] width 481 height 293
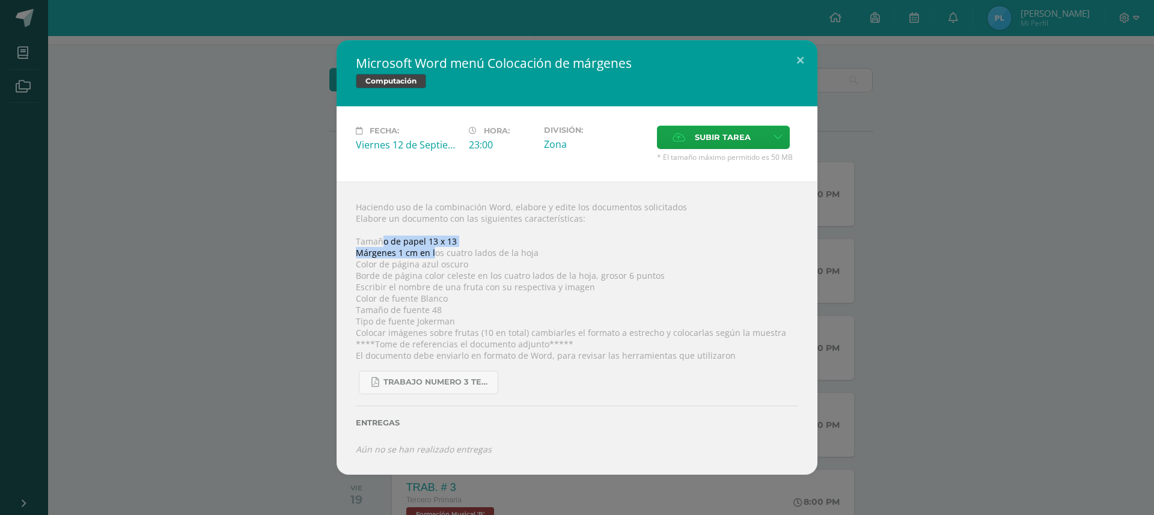
drag, startPoint x: 380, startPoint y: 245, endPoint x: 434, endPoint y: 251, distance: 53.8
click at [434, 251] on div "Haciendo uso de la combinación Word, elabore y edite los documentos solicitados…" at bounding box center [577, 327] width 481 height 293
click at [434, 256] on div "Haciendo uso de la combinación Word, elabore y edite los documentos solicitados…" at bounding box center [577, 327] width 481 height 293
click at [492, 260] on div "Haciendo uso de la combinación Word, elabore y edite los documentos solicitados…" at bounding box center [577, 327] width 481 height 293
drag, startPoint x: 392, startPoint y: 267, endPoint x: 459, endPoint y: 269, distance: 66.1
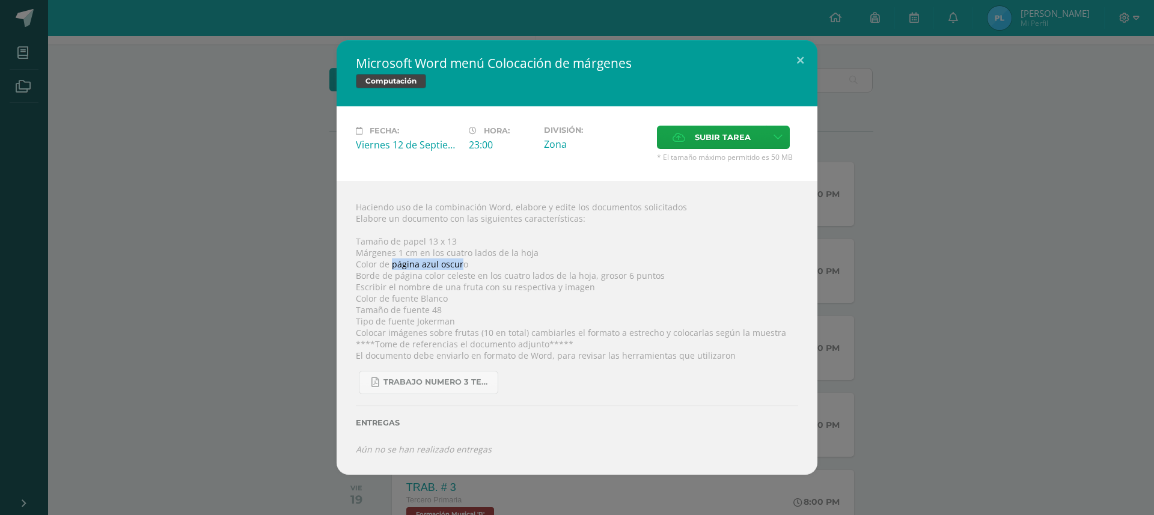
click at [459, 269] on div "Haciendo uso de la combinación Word, elabore y edite los documentos solicitados…" at bounding box center [577, 327] width 481 height 293
drag, startPoint x: 383, startPoint y: 278, endPoint x: 651, endPoint y: 276, distance: 268.6
click at [651, 276] on div "Haciendo uso de la combinación Word, elabore y edite los documentos solicitados…" at bounding box center [577, 327] width 481 height 293
drag, startPoint x: 410, startPoint y: 291, endPoint x: 575, endPoint y: 292, distance: 164.7
click at [575, 292] on div "Haciendo uso de la combinación Word, elabore y edite los documentos solicitados…" at bounding box center [577, 327] width 481 height 293
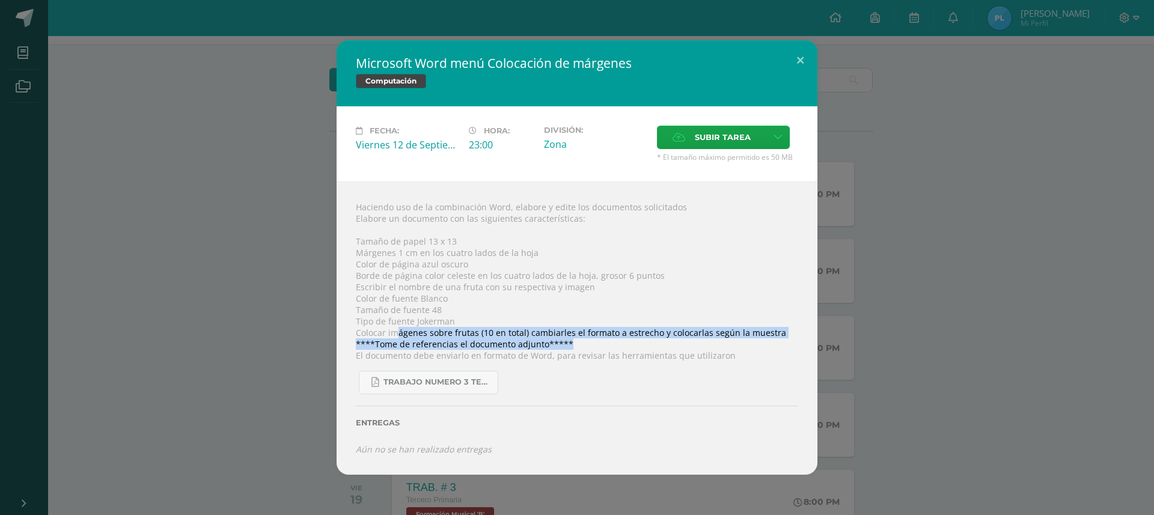
drag, startPoint x: 395, startPoint y: 334, endPoint x: 637, endPoint y: 341, distance: 241.7
click at [637, 341] on div "Haciendo uso de la combinación Word, elabore y edite los documentos solicitados…" at bounding box center [577, 327] width 481 height 293
click at [553, 327] on div "Haciendo uso de la combinación Word, elabore y edite los documentos solicitados…" at bounding box center [577, 327] width 481 height 293
drag, startPoint x: 523, startPoint y: 332, endPoint x: 697, endPoint y: 340, distance: 174.5
click at [697, 340] on div "Haciendo uso de la combinación Word, elabore y edite los documentos solicitados…" at bounding box center [577, 327] width 481 height 293
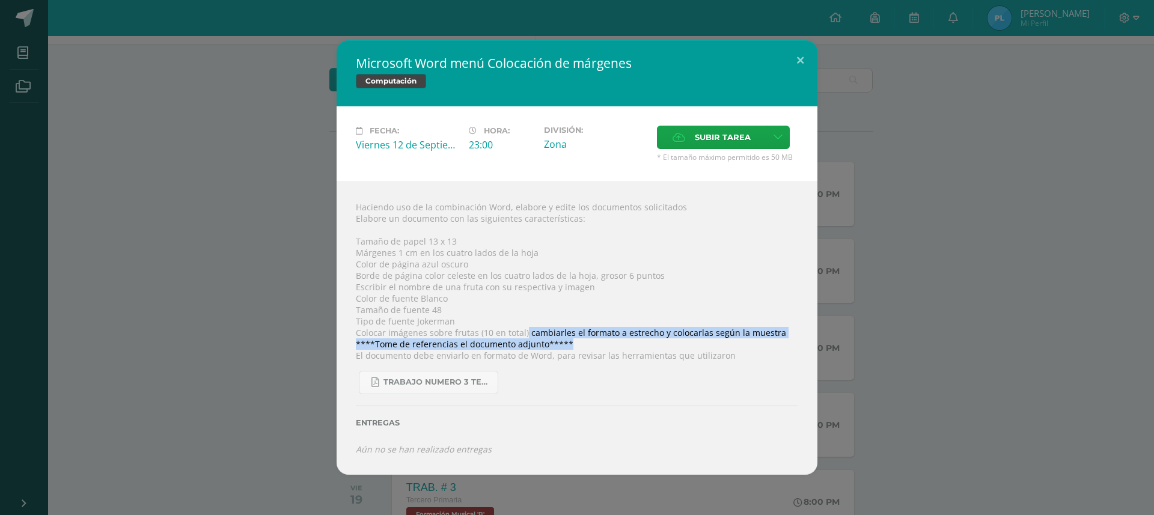
click at [600, 349] on div "Haciendo uso de la combinación Word, elabore y edite los documentos solicitados…" at bounding box center [577, 327] width 481 height 293
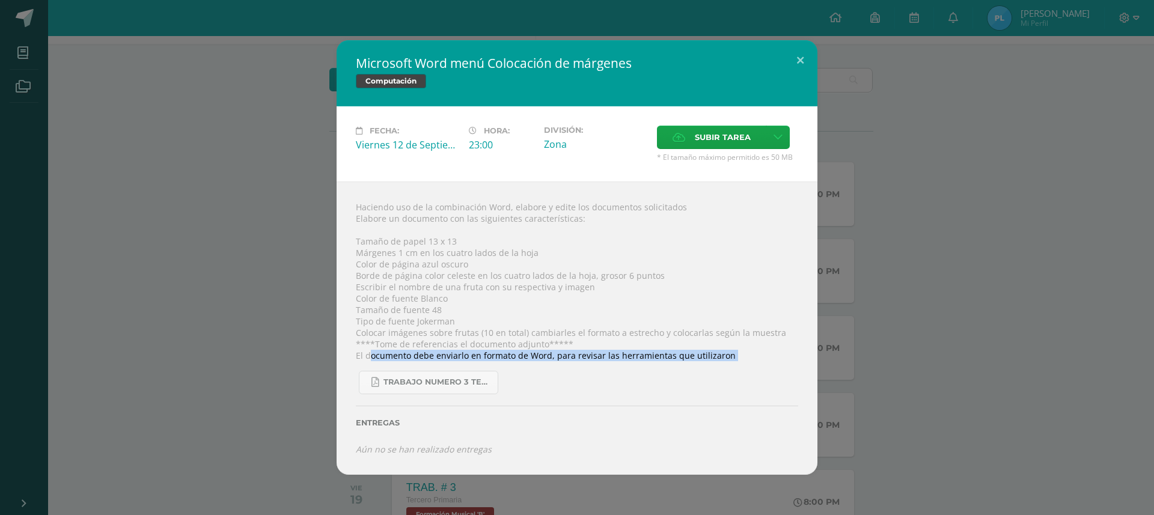
drag, startPoint x: 371, startPoint y: 358, endPoint x: 425, endPoint y: 397, distance: 67.1
click at [425, 397] on div "Haciendo uso de la combinación Word, elabore y edite los documentos solicitados…" at bounding box center [577, 327] width 481 height 293
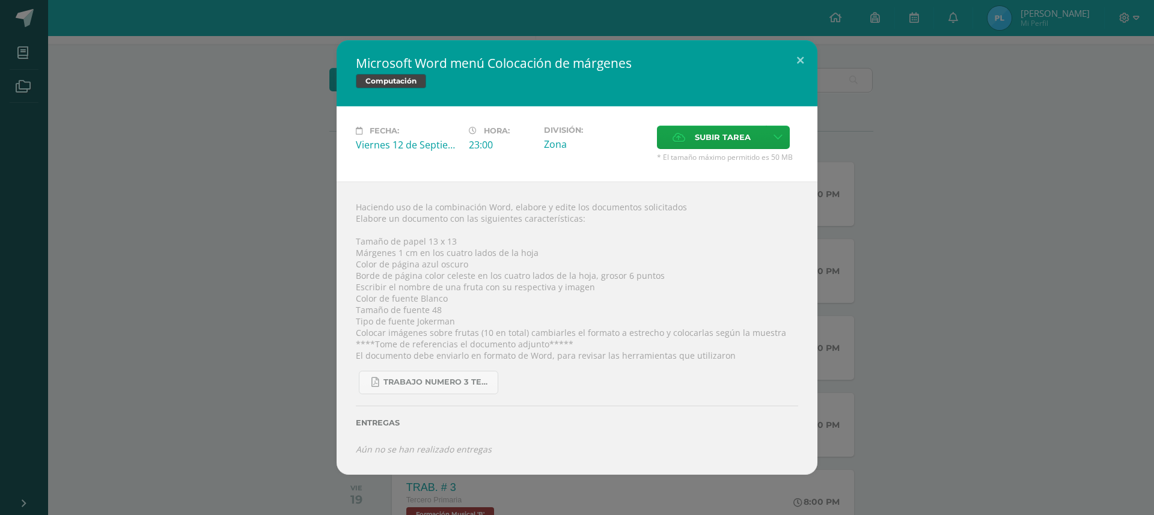
click at [382, 347] on div "Haciendo uso de la combinación Word, elabore y edite los documentos solicitados…" at bounding box center [577, 327] width 481 height 293
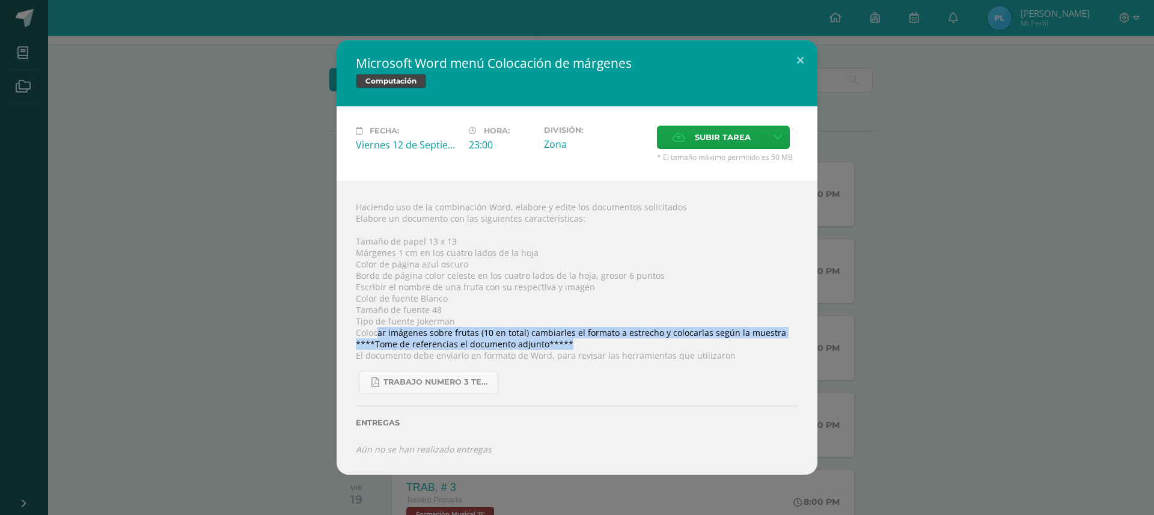
drag, startPoint x: 455, startPoint y: 334, endPoint x: 719, endPoint y: 341, distance: 263.9
click at [719, 341] on div "Haciendo uso de la combinación Word, elabore y edite los documentos solicitados…" at bounding box center [577, 327] width 481 height 293
click at [713, 135] on span "Subir tarea" at bounding box center [723, 137] width 56 height 22
click at [0, 0] on input "Subir tarea" at bounding box center [0, 0] width 0 height 0
click at [689, 131] on label "Subir tarea" at bounding box center [711, 137] width 109 height 23
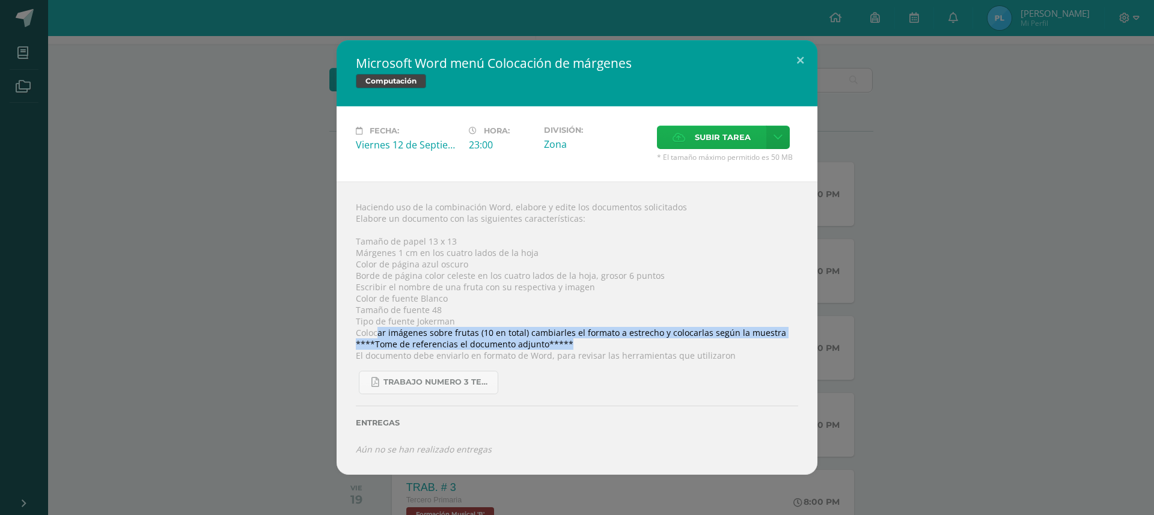
click at [0, 0] on input "Subir tarea" at bounding box center [0, 0] width 0 height 0
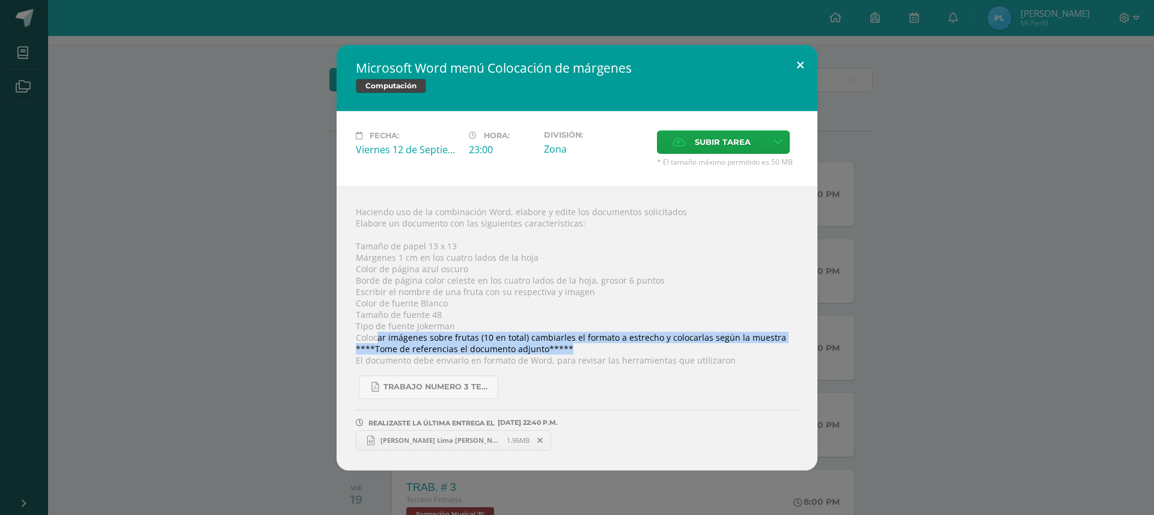
click at [804, 60] on button at bounding box center [800, 65] width 34 height 41
